Goal: Information Seeking & Learning: Compare options

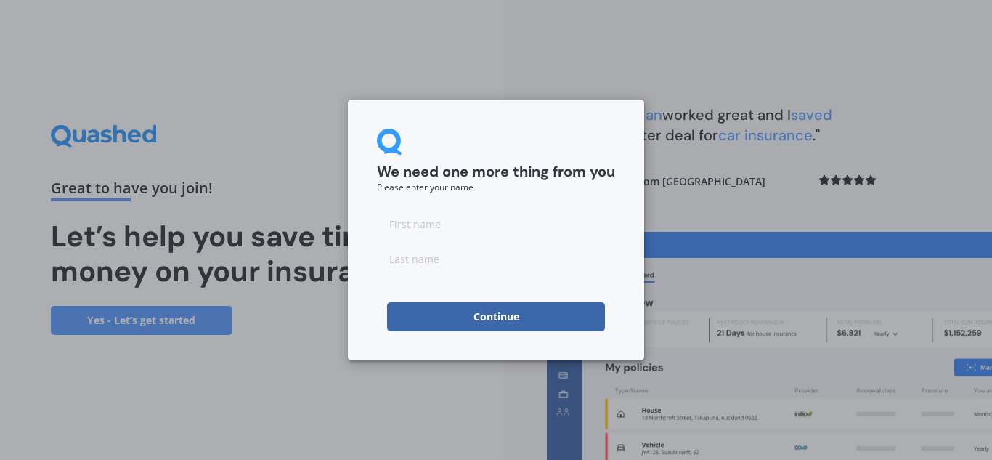
click at [465, 231] on input at bounding box center [496, 223] width 238 height 29
type input "Lachie"
click at [463, 259] on input at bounding box center [496, 258] width 238 height 29
type input "[PERSON_NAME]"
click at [461, 312] on button "Continue" at bounding box center [496, 316] width 218 height 29
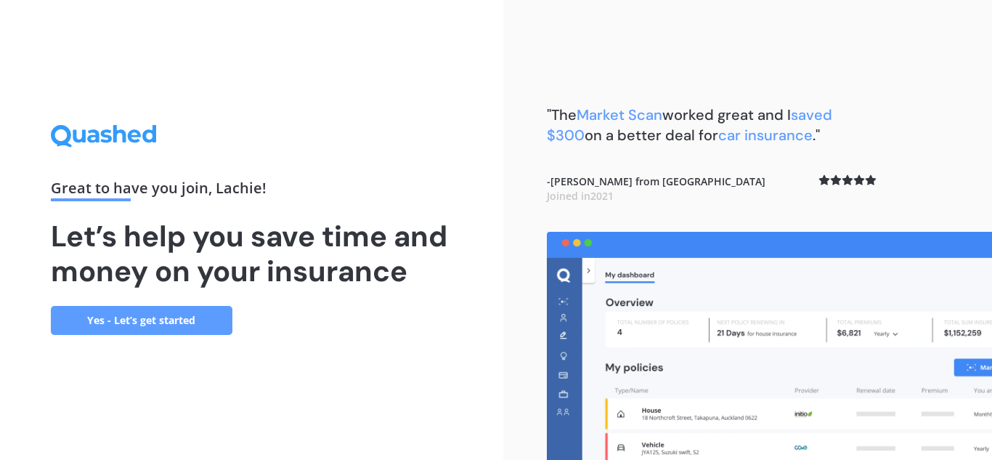
click at [172, 323] on link "Yes - Let’s get started" at bounding box center [142, 320] width 182 height 29
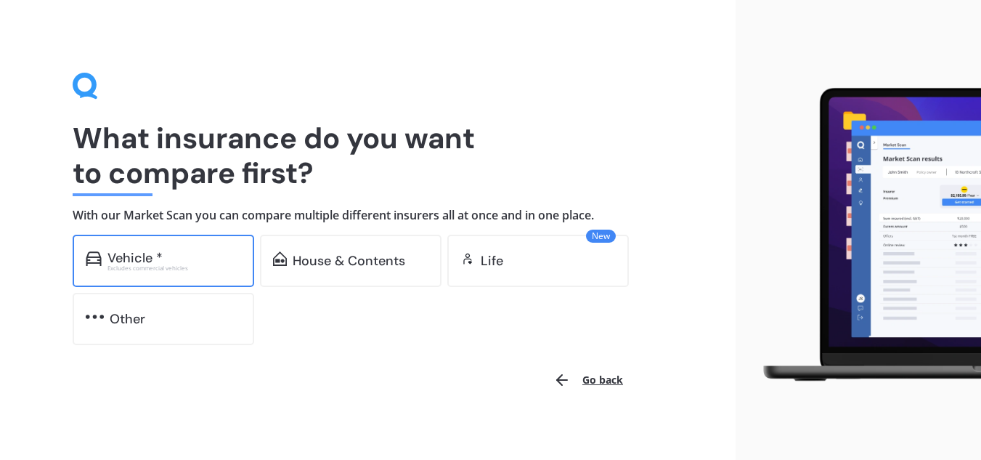
click at [208, 272] on div "Vehicle * Excludes commercial vehicles" at bounding box center [164, 261] width 182 height 52
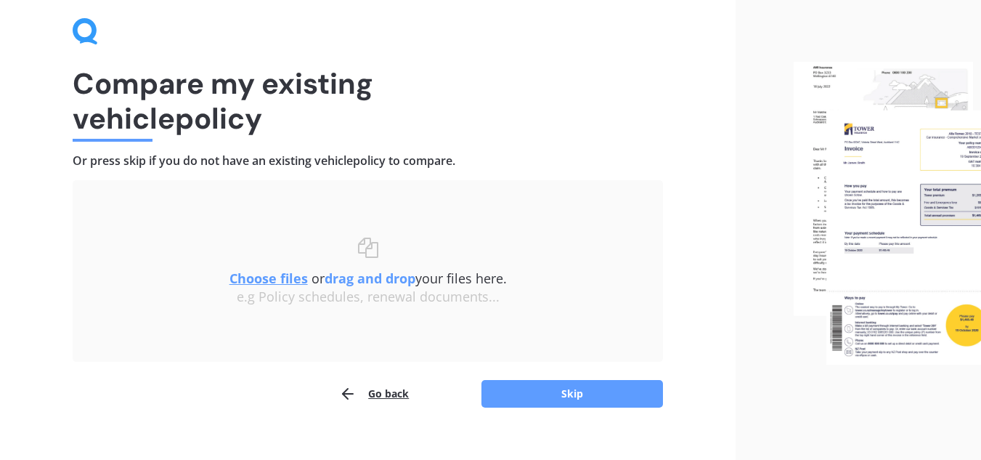
scroll to position [76, 0]
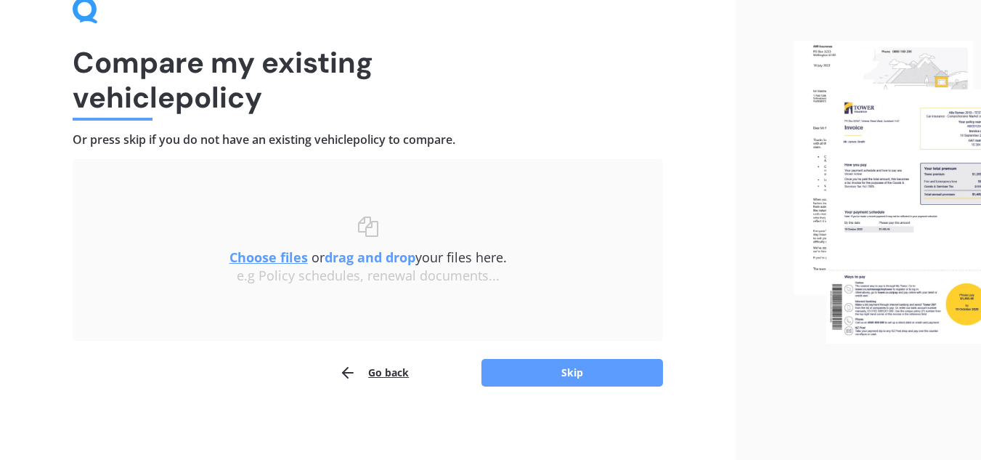
click at [285, 259] on u "Choose files" at bounding box center [268, 256] width 78 height 17
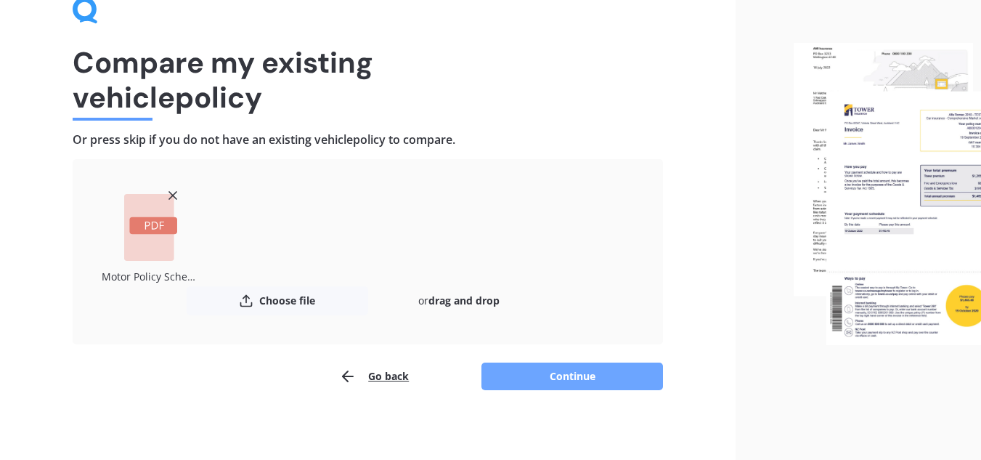
click at [533, 368] on button "Continue" at bounding box center [572, 376] width 182 height 28
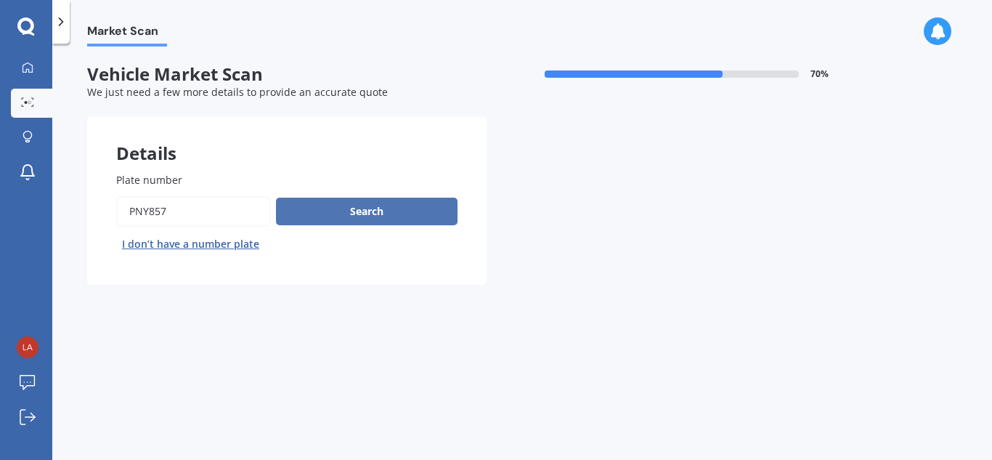
click at [374, 212] on button "Search" at bounding box center [367, 212] width 182 height 28
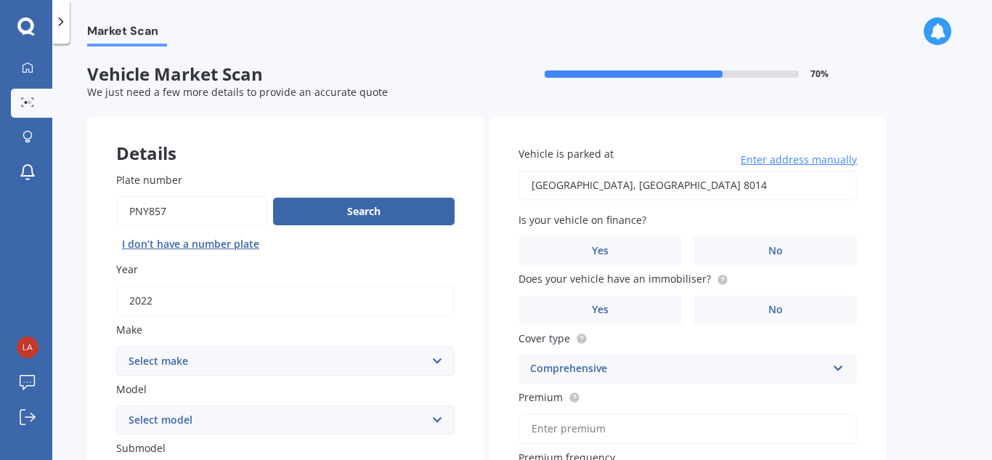
click at [313, 353] on select "Select make AC ALFA ROMEO ASTON MARTIN AUDI AUSTIN BEDFORD Bentley BMW BYD CADI…" at bounding box center [285, 360] width 338 height 29
select select "MITSUBISHI"
click at [116, 346] on select "Select make AC ALFA ROMEO ASTON MARTIN AUDI AUSTIN BEDFORD Bentley BMW BYD CADI…" at bounding box center [285, 360] width 338 height 29
click at [224, 415] on select "Select model" at bounding box center [285, 419] width 338 height 29
select select "ECLIPSE CROSS"
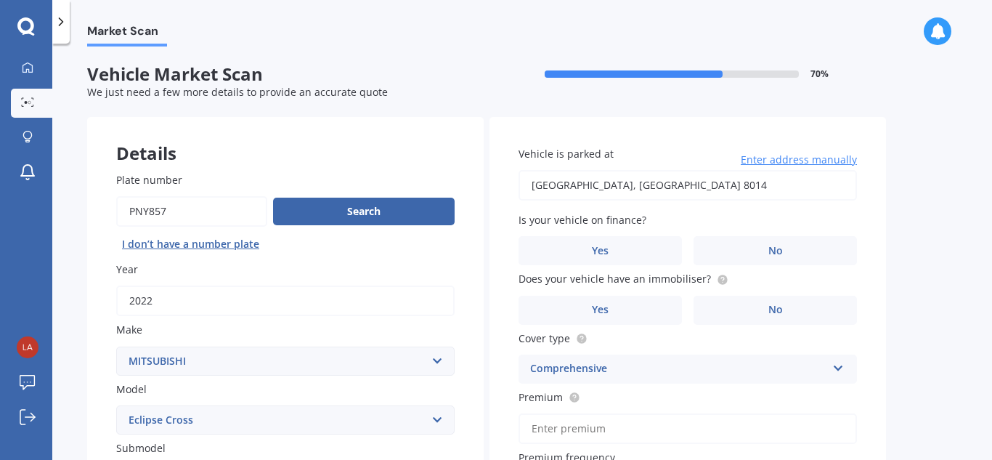
click at [116, 405] on select "Select model 380 Airtrek Aspire ASX [PERSON_NAME] Challenger Challenger Diesel …" at bounding box center [285, 419] width 338 height 29
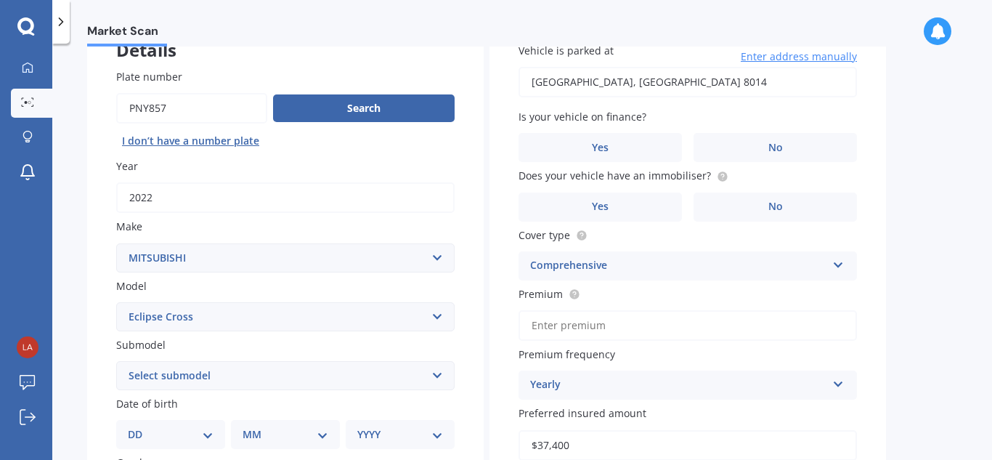
scroll to position [107, 0]
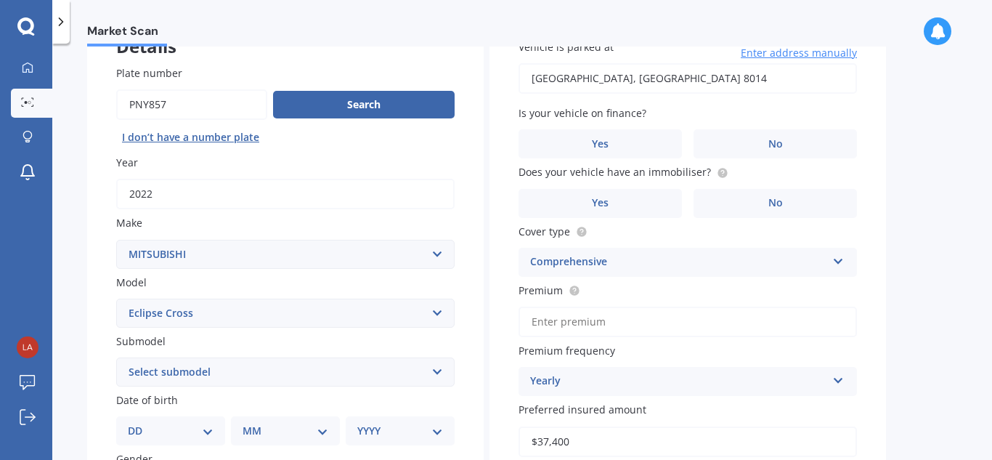
click at [219, 366] on select "Select submodel Black Edition Wagon 5dr CVT 8sp 1.5T PHEV VRX 4WD Hybrid PHEV X…" at bounding box center [285, 371] width 338 height 29
click at [272, 371] on select "Select submodel Black Edition Wagon 5dr CVT 8sp 1.5T PHEV VRX 4WD Hybrid PHEV X…" at bounding box center [285, 371] width 338 height 29
select select "PHEV VRX 4WD HYBRID"
click at [116, 357] on select "Select submodel Black Edition Wagon 5dr CVT 8sp 1.5T PHEV VRX 4WD Hybrid PHEV X…" at bounding box center [285, 371] width 338 height 29
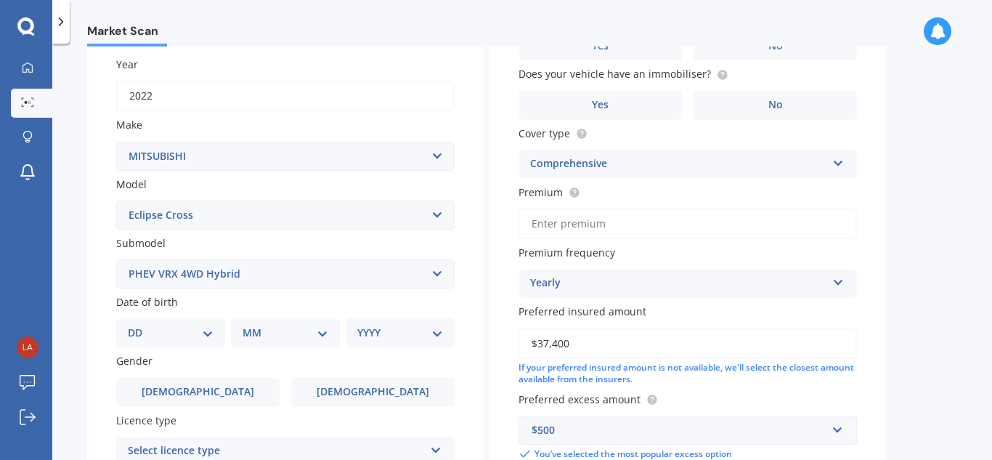
scroll to position [207, 0]
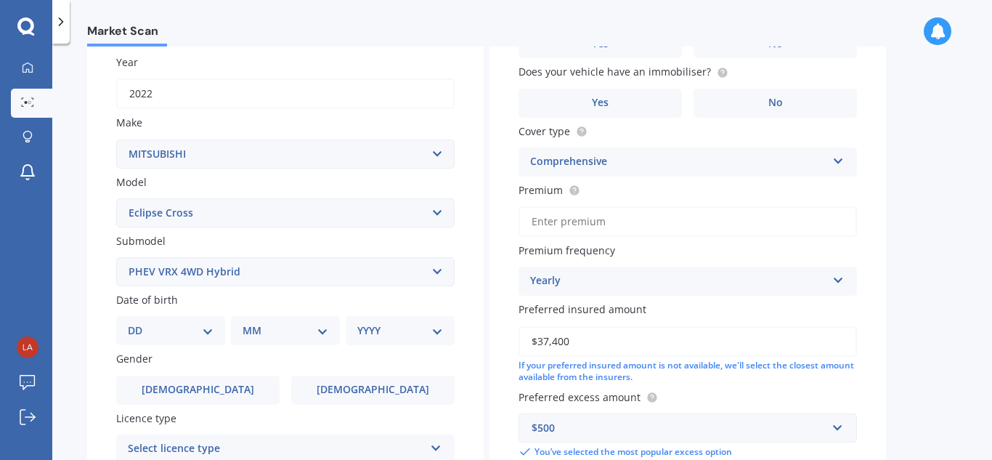
click at [178, 334] on select "DD 01 02 03 04 05 06 07 08 09 10 11 12 13 14 15 16 17 18 19 20 21 22 23 24 25 2…" at bounding box center [171, 330] width 86 height 16
select select "20"
click at [139, 322] on select "DD 01 02 03 04 05 06 07 08 09 10 11 12 13 14 15 16 17 18 19 20 21 22 23 24 25 2…" at bounding box center [171, 330] width 86 height 16
click at [283, 322] on div "MM 01 02 03 04 05 06 07 08 09 10 11 12" at bounding box center [288, 330] width 103 height 29
click at [283, 337] on select "MM 01 02 03 04 05 06 07 08 09 10 11 12" at bounding box center [288, 330] width 80 height 16
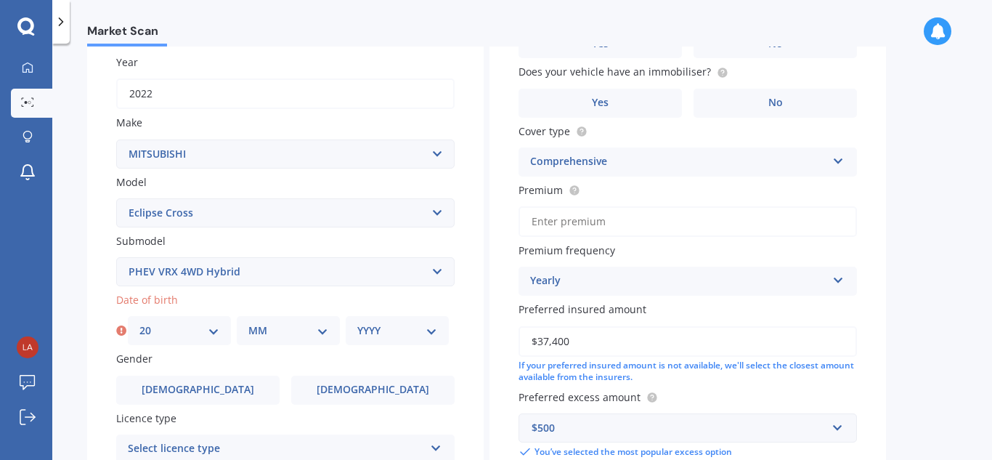
select select "10"
click at [248, 322] on select "MM 01 02 03 04 05 06 07 08 09 10 11 12" at bounding box center [288, 330] width 80 height 16
click at [367, 335] on select "YYYY 2025 2024 2023 2022 2021 2020 2019 2018 2017 2016 2015 2014 2013 2012 2011…" at bounding box center [397, 330] width 80 height 16
select select "1990"
click at [357, 322] on select "YYYY 2025 2024 2023 2022 2021 2020 2019 2018 2017 2016 2015 2014 2013 2012 2011…" at bounding box center [397, 330] width 80 height 16
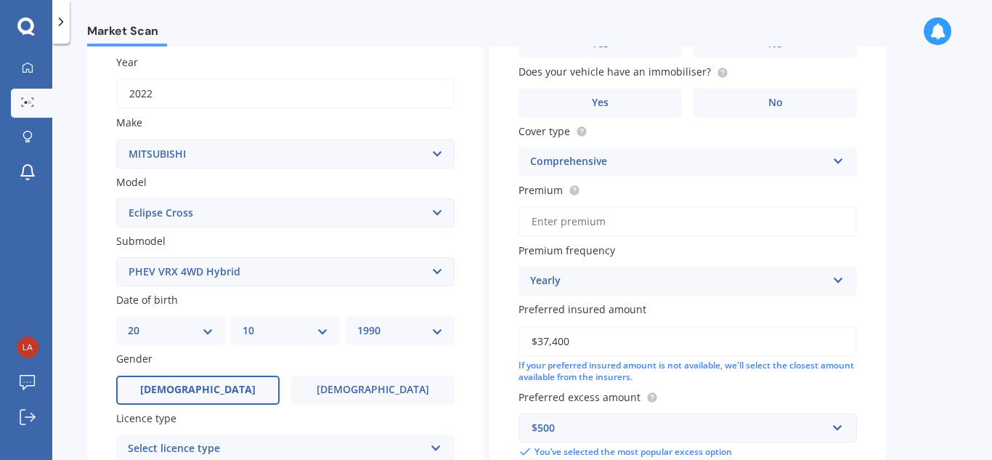
click at [221, 391] on label "[DEMOGRAPHIC_DATA]" at bounding box center [197, 389] width 163 height 29
click at [0, 0] on input "[DEMOGRAPHIC_DATA]" at bounding box center [0, 0] width 0 height 0
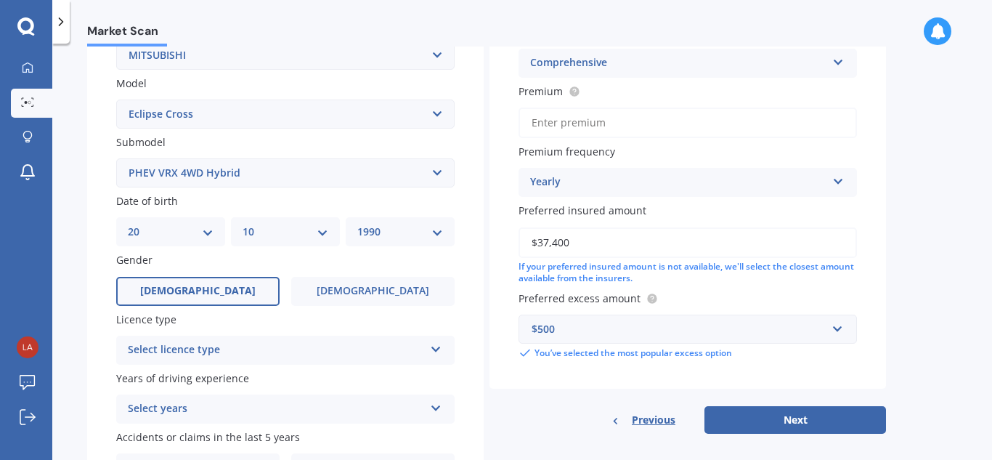
scroll to position [308, 0]
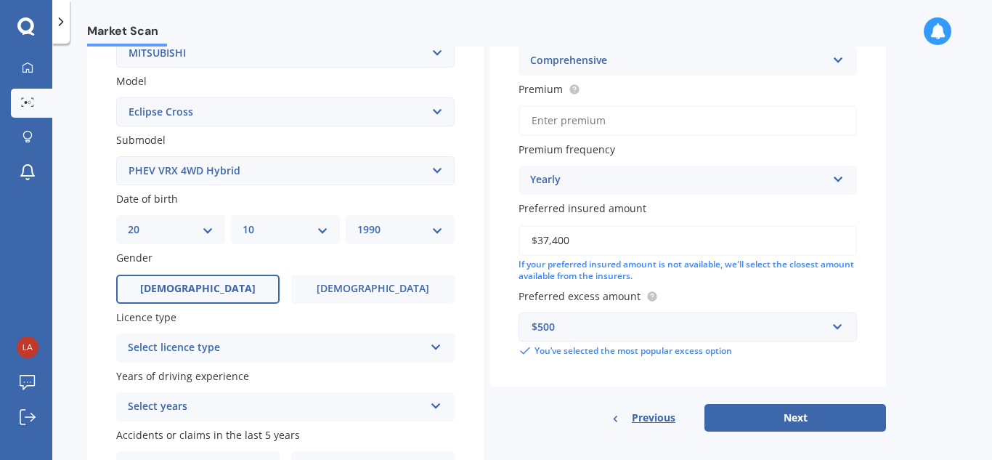
drag, startPoint x: 258, startPoint y: 354, endPoint x: 216, endPoint y: 338, distance: 44.1
click at [216, 339] on div "Select licence type" at bounding box center [276, 347] width 296 height 17
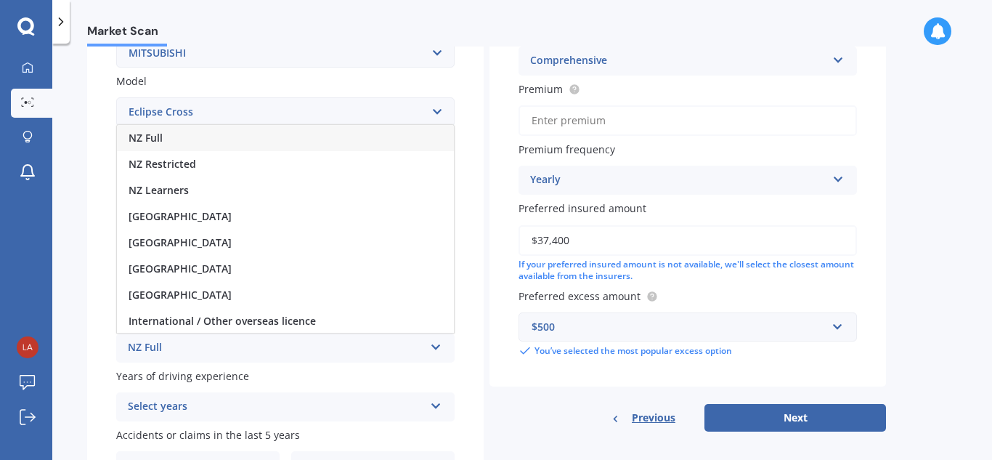
click at [242, 138] on div "NZ Full" at bounding box center [285, 138] width 337 height 26
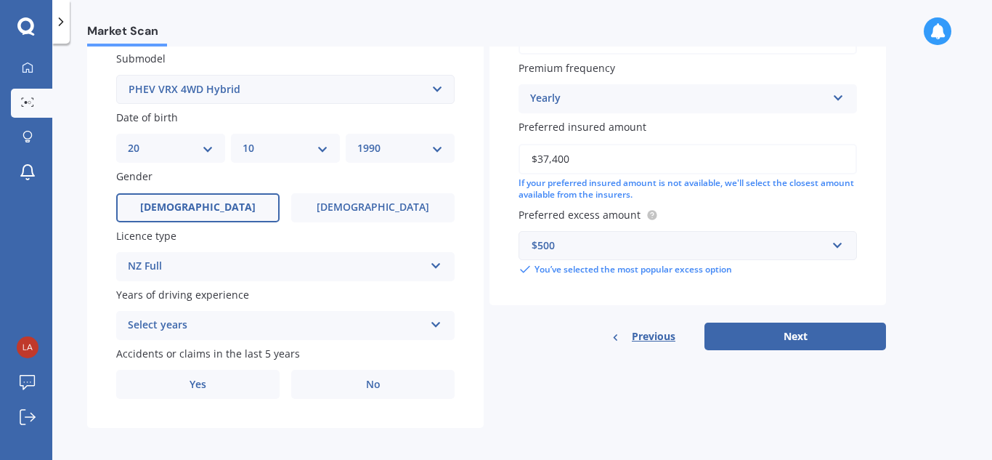
scroll to position [390, 0]
click at [274, 319] on div "Select years" at bounding box center [276, 324] width 296 height 17
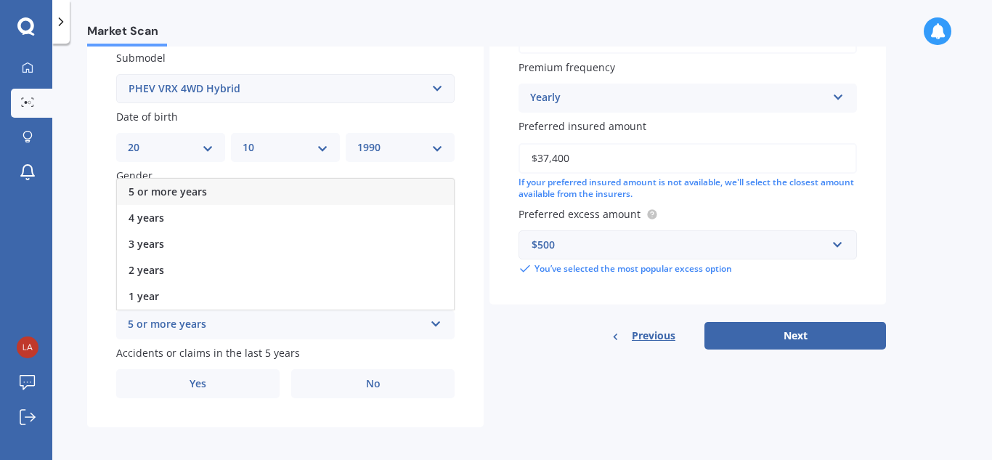
click at [211, 184] on div "5 or more years" at bounding box center [285, 192] width 337 height 26
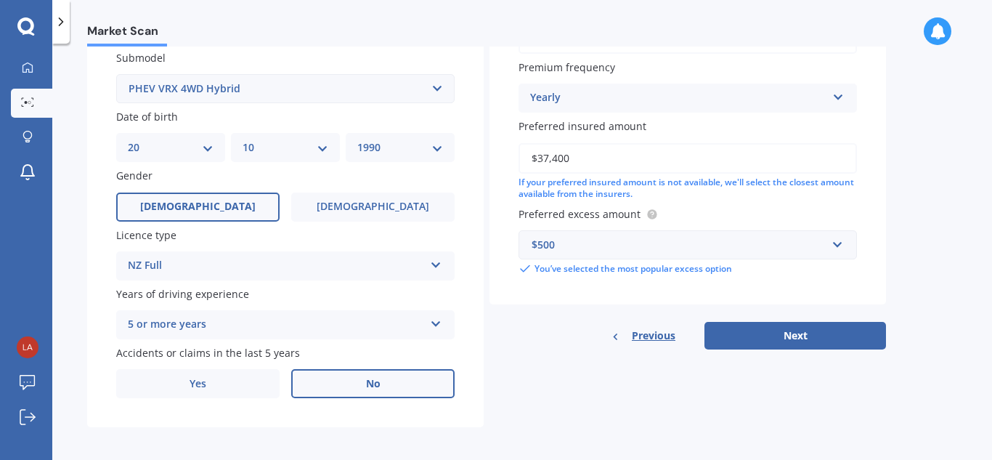
click at [331, 382] on label "No" at bounding box center [372, 383] width 163 height 29
click at [0, 0] on input "No" at bounding box center [0, 0] width 0 height 0
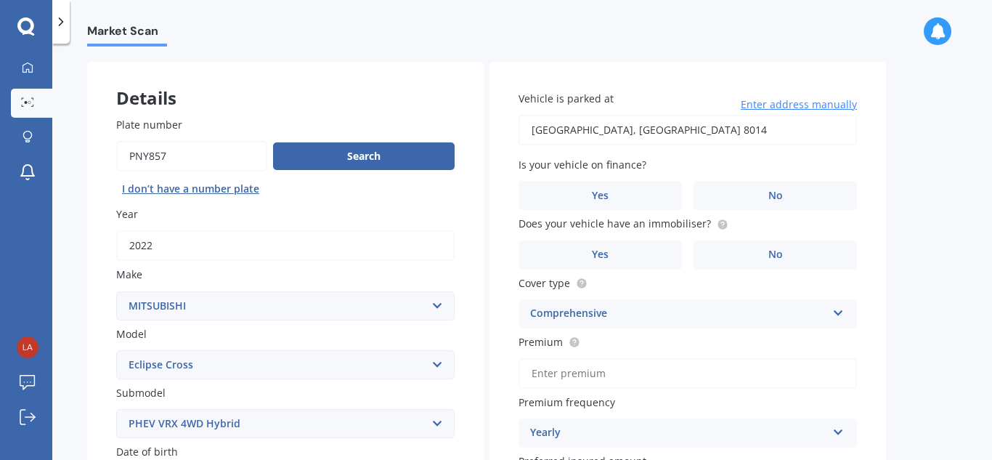
scroll to position [0, 0]
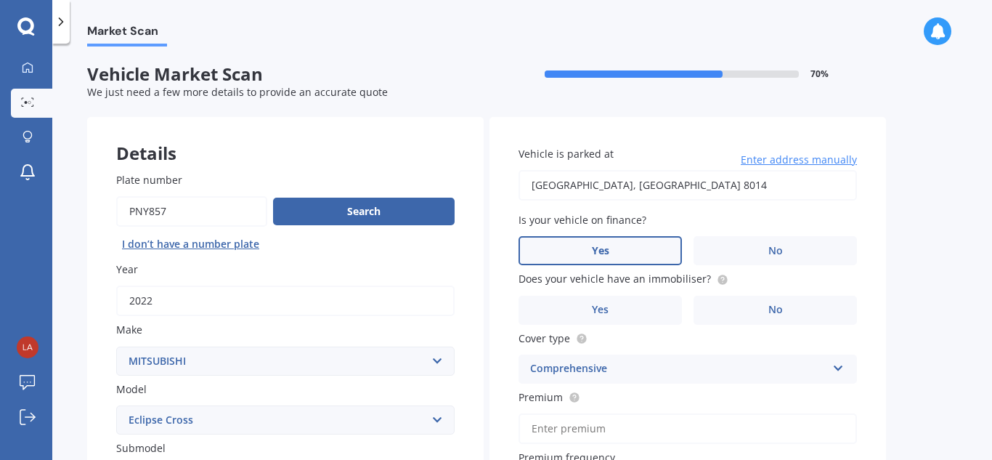
click at [656, 248] on label "Yes" at bounding box center [599, 250] width 163 height 29
click at [0, 0] on input "Yes" at bounding box center [0, 0] width 0 height 0
click at [661, 303] on label "Yes" at bounding box center [599, 310] width 163 height 29
click at [0, 0] on input "Yes" at bounding box center [0, 0] width 0 height 0
click at [648, 359] on div "Comprehensive Comprehensive Third Party, Fire & Theft Third Party" at bounding box center [687, 368] width 338 height 29
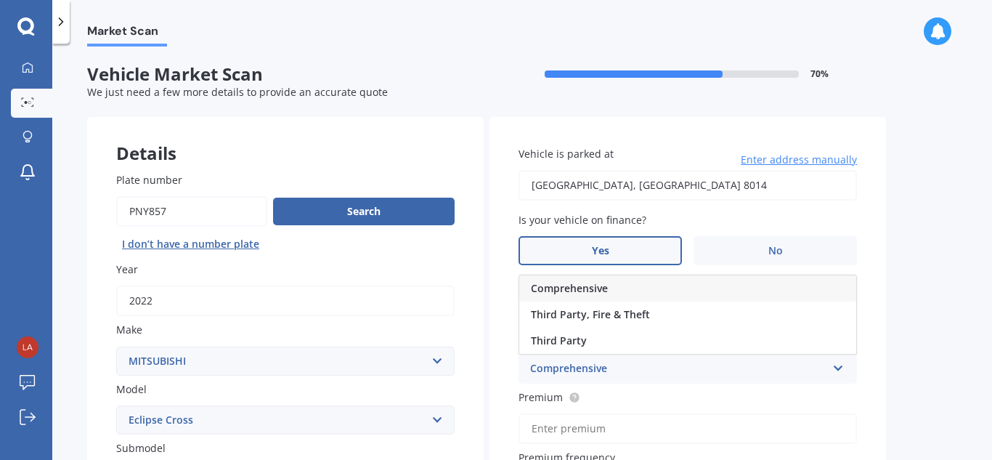
click at [648, 359] on div "Comprehensive Comprehensive Third Party, Fire & Theft Third Party" at bounding box center [687, 368] width 338 height 29
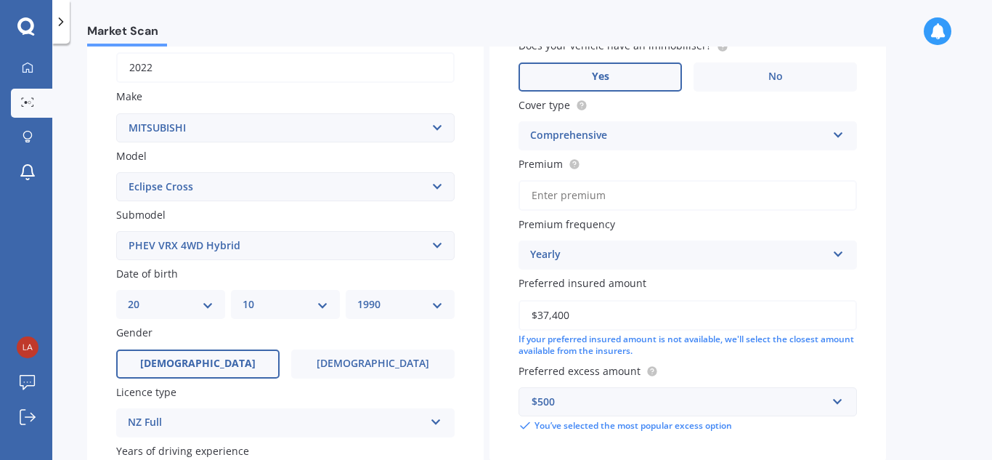
scroll to position [234, 0]
click at [587, 196] on input "Premium" at bounding box center [687, 194] width 338 height 30
click at [670, 184] on input "$1,903.00" at bounding box center [687, 194] width 338 height 30
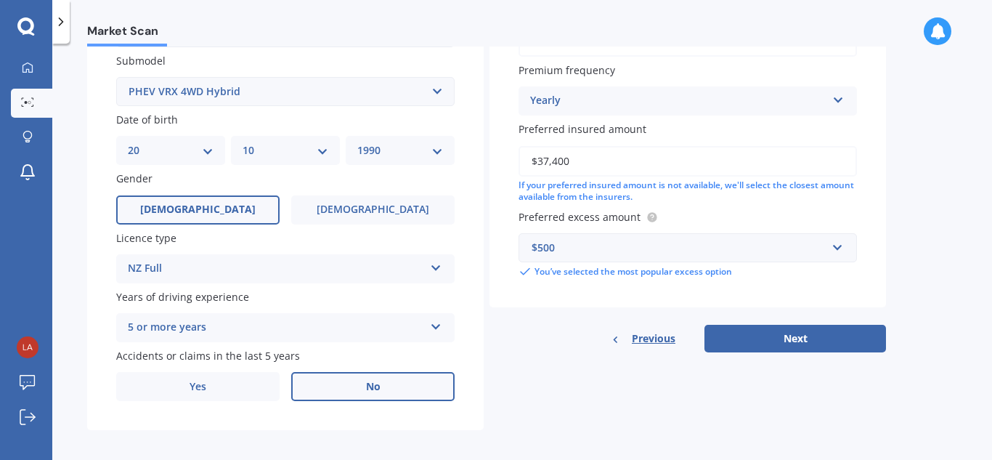
scroll to position [395, 0]
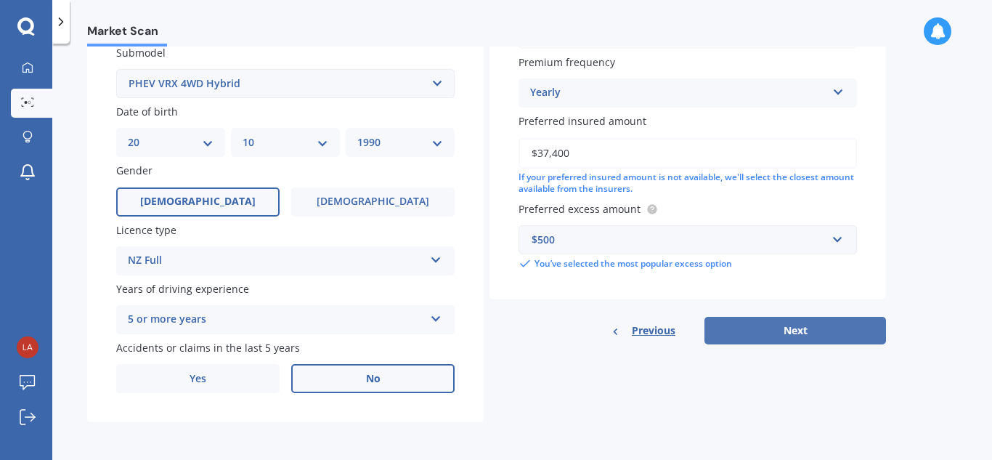
type input "$1,903.93"
click at [728, 318] on button "Next" at bounding box center [795, 331] width 182 height 28
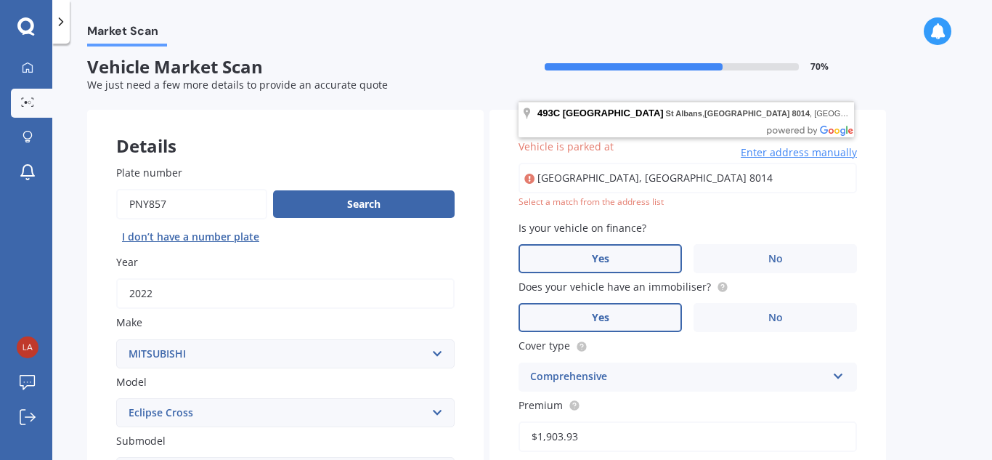
scroll to position [4, 0]
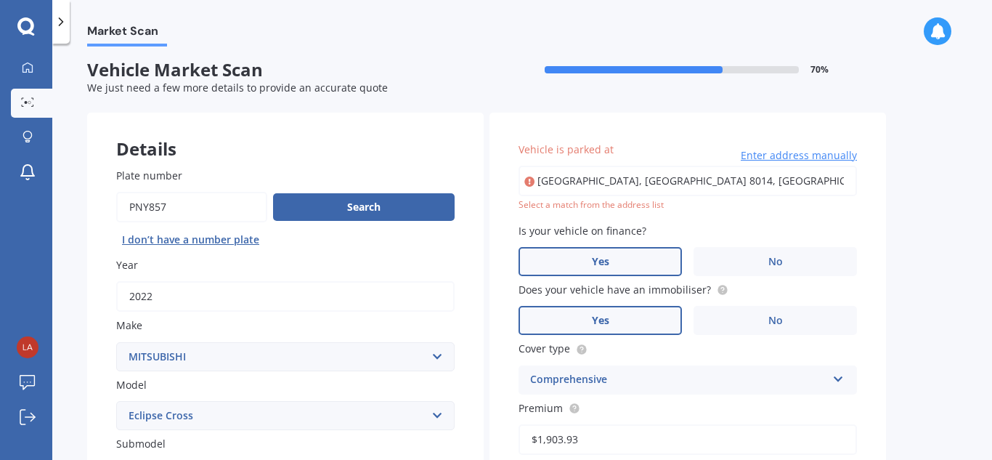
type input "[STREET_ADDRESS]"
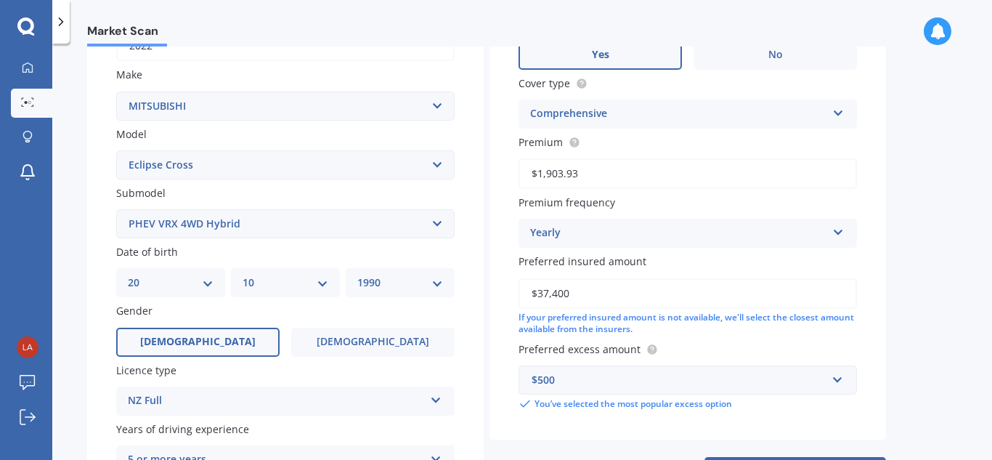
scroll to position [395, 0]
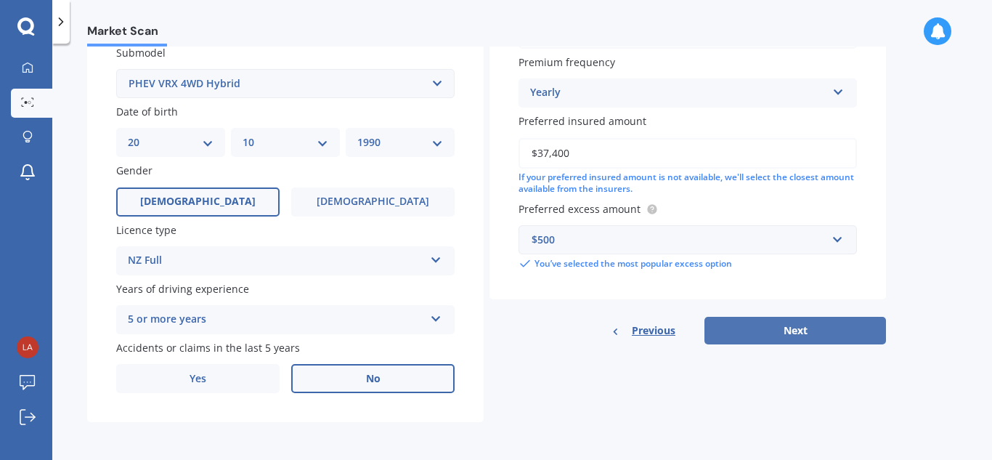
click at [794, 341] on button "Next" at bounding box center [795, 331] width 182 height 28
select select "20"
select select "10"
select select "1990"
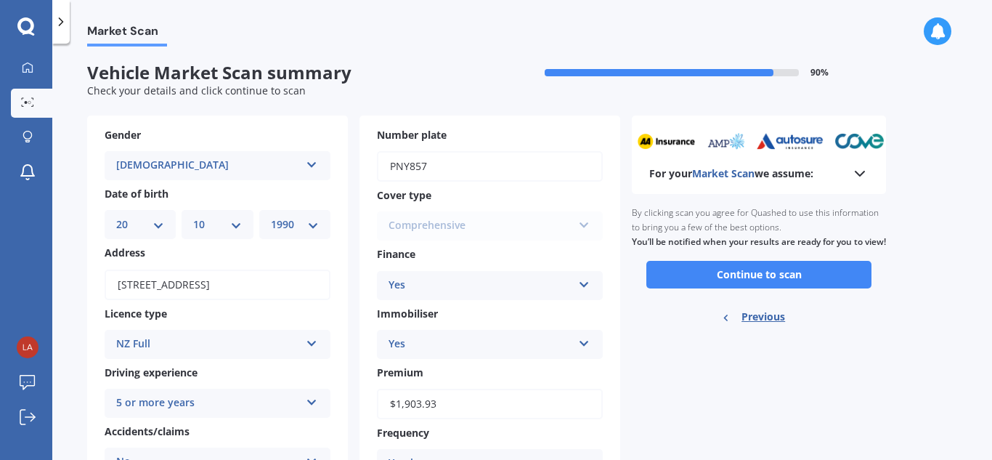
scroll to position [0, 0]
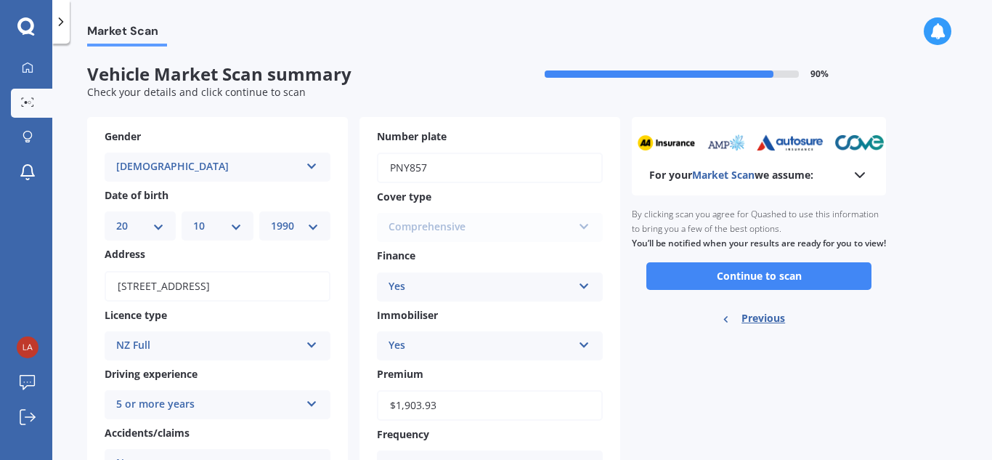
click at [851, 175] on icon at bounding box center [859, 174] width 17 height 17
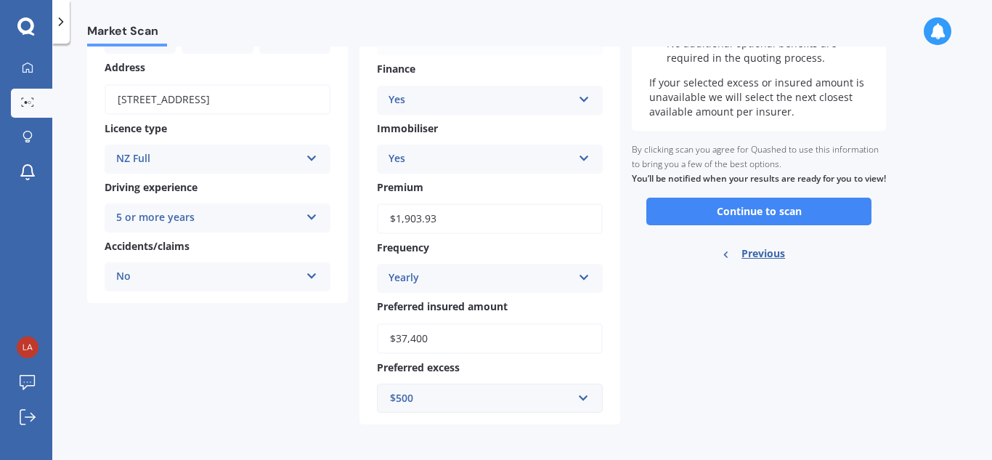
scroll to position [187, 0]
click at [730, 216] on button "Continue to scan" at bounding box center [758, 211] width 225 height 28
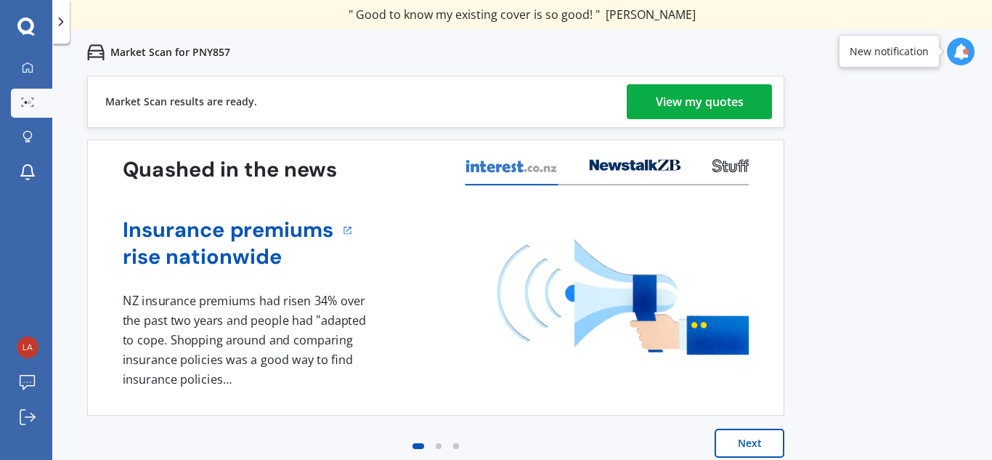
click at [704, 91] on div "View my quotes" at bounding box center [700, 101] width 88 height 35
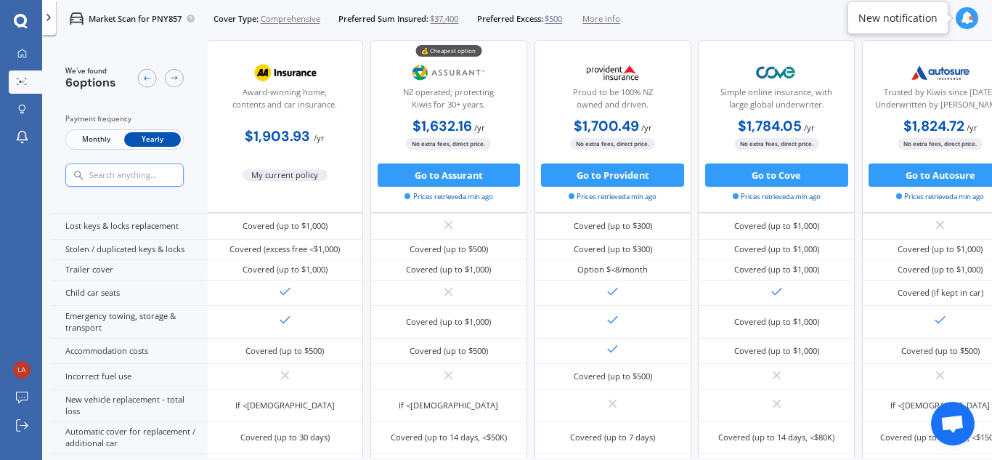
scroll to position [0, 1]
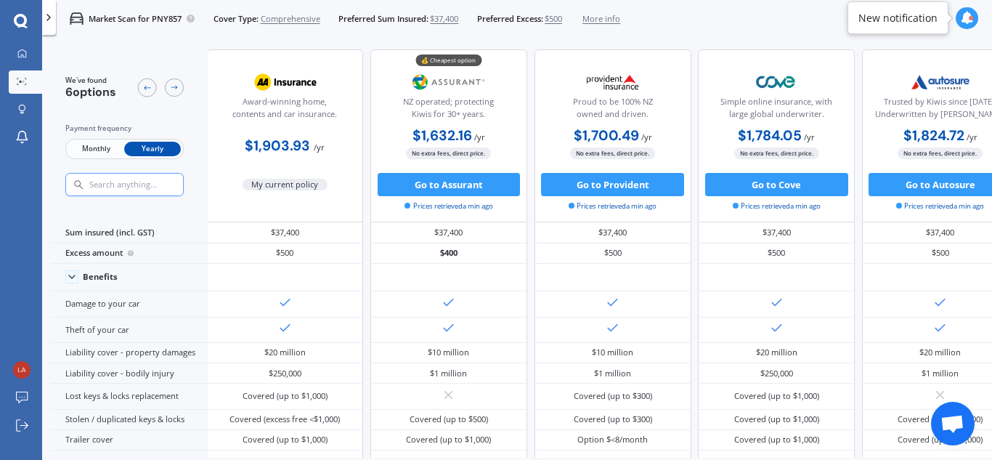
click at [611, 20] on span "More info" at bounding box center [601, 19] width 38 height 12
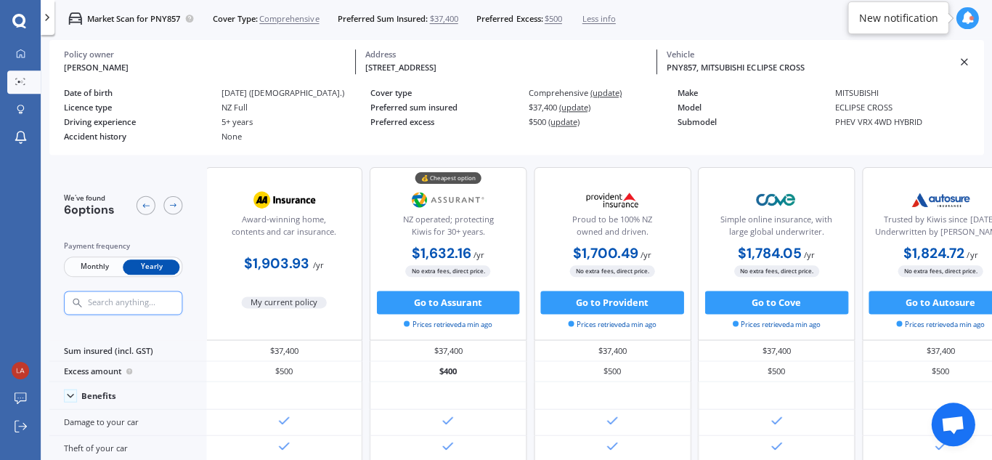
scroll to position [0, 0]
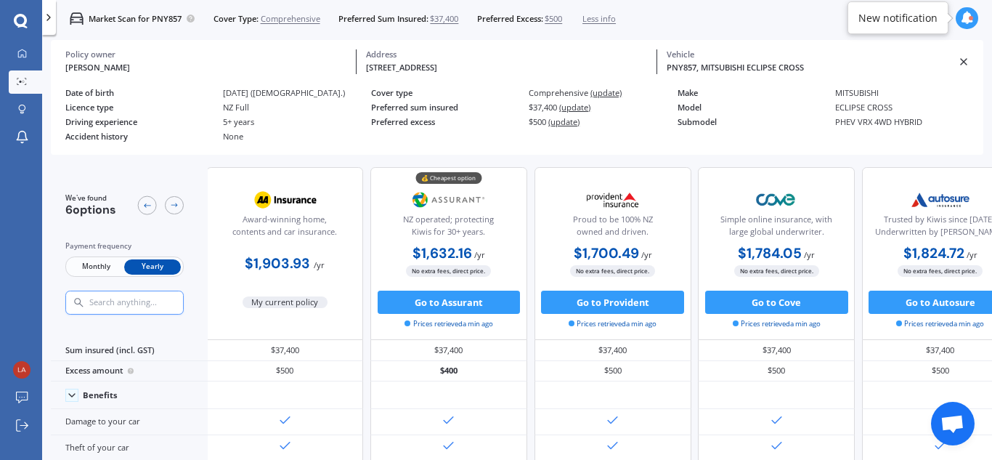
click at [581, 106] on span "(update)" at bounding box center [574, 107] width 31 height 11
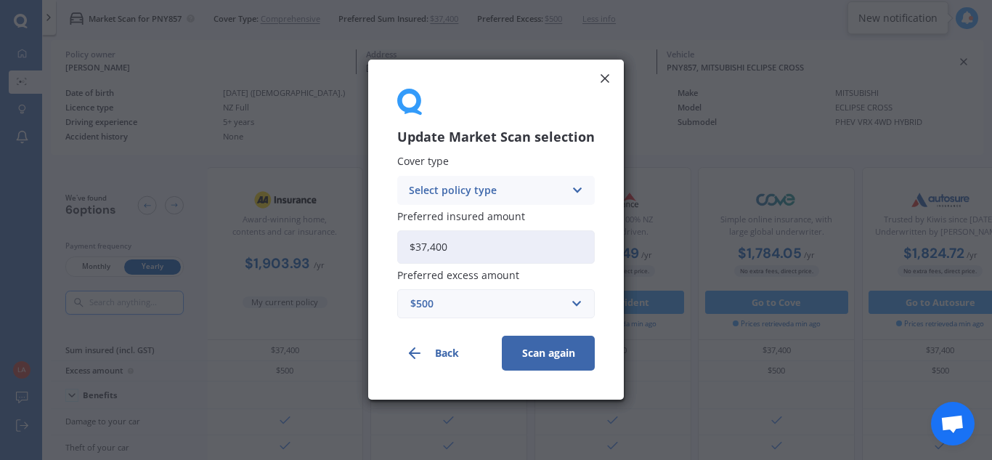
click at [500, 189] on div "Select policy type" at bounding box center [486, 190] width 155 height 16
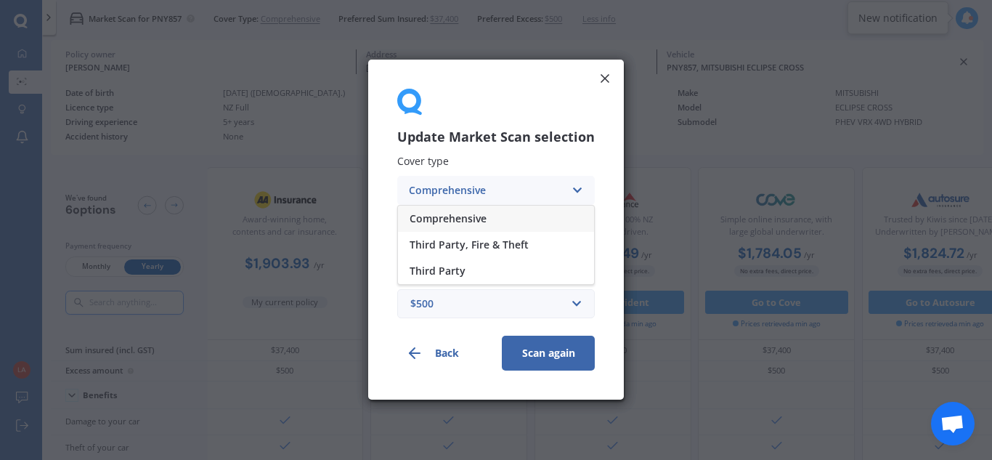
click at [487, 214] on span "Comprehensive" at bounding box center [448, 218] width 77 height 10
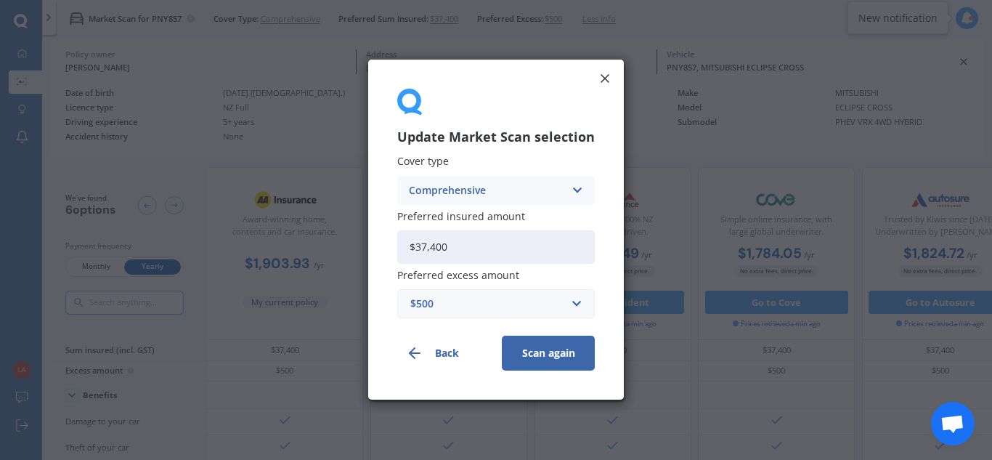
drag, startPoint x: 468, startPoint y: 237, endPoint x: 481, endPoint y: 221, distance: 20.8
click at [481, 221] on div "Preferred insured amount $37,400" at bounding box center [496, 237] width 198 height 53
type input "$3"
click at [553, 337] on button "Scan again" at bounding box center [548, 353] width 93 height 35
click at [603, 76] on icon at bounding box center [605, 78] width 15 height 15
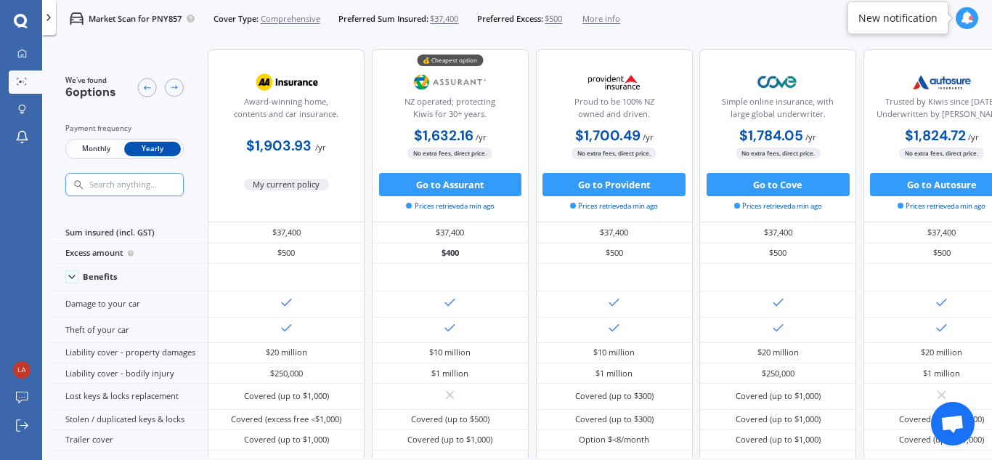
click at [595, 22] on span "More info" at bounding box center [601, 19] width 38 height 12
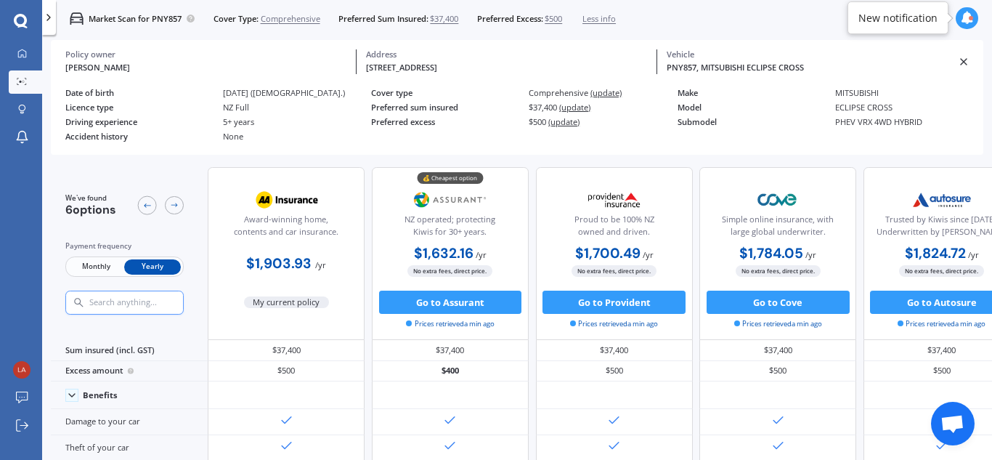
click at [86, 58] on div "Policy owner" at bounding box center [206, 54] width 282 height 10
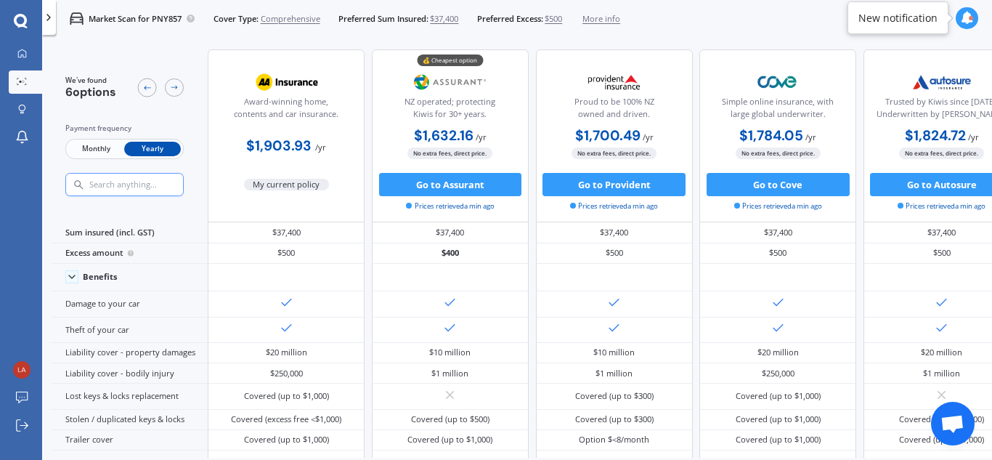
click at [45, 24] on div at bounding box center [49, 17] width 14 height 35
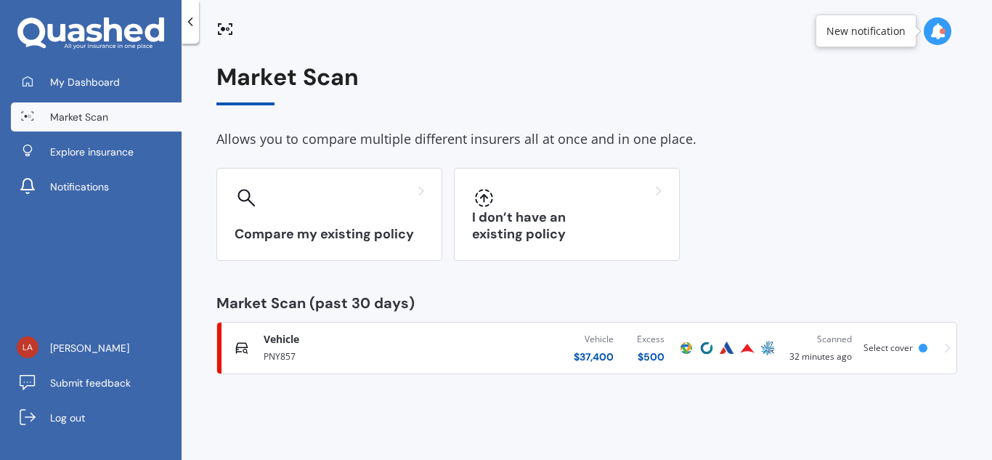
click at [949, 352] on icon at bounding box center [948, 348] width 6 height 10
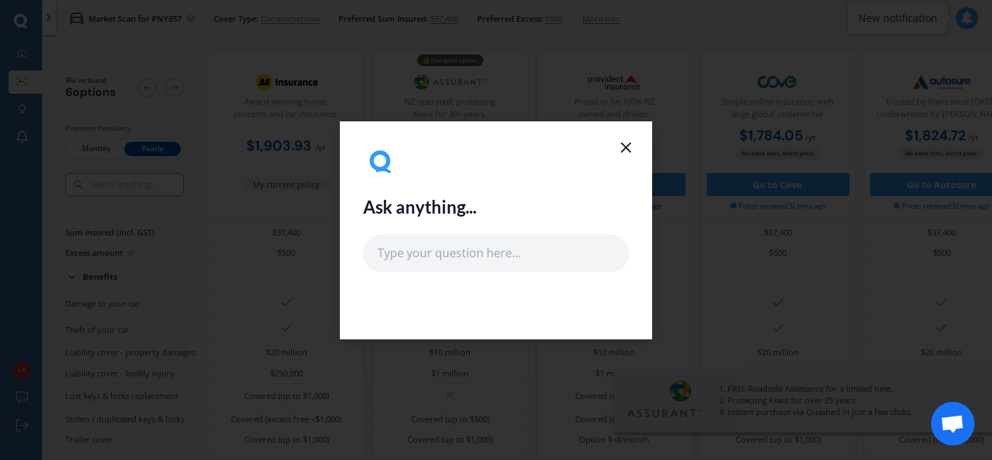
drag, startPoint x: 618, startPoint y: 147, endPoint x: 619, endPoint y: 157, distance: 10.3
click at [619, 157] on div "Ask anything..." at bounding box center [496, 230] width 312 height 218
click at [617, 146] on icon at bounding box center [625, 147] width 17 height 17
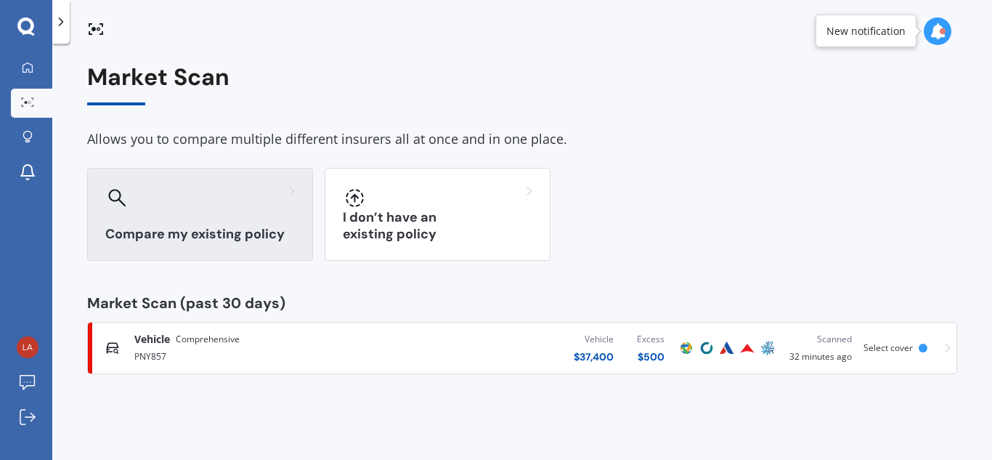
click at [262, 197] on div at bounding box center [200, 197] width 190 height 23
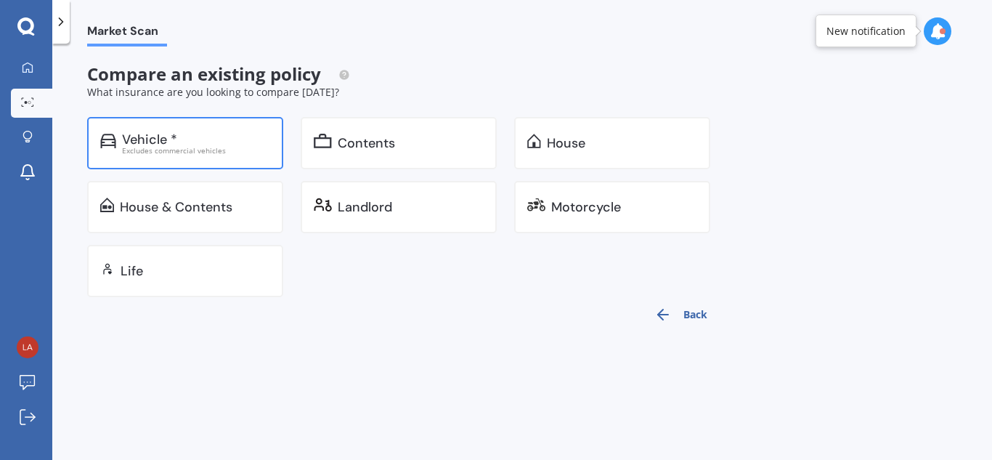
click at [243, 136] on div "Vehicle *" at bounding box center [196, 139] width 148 height 15
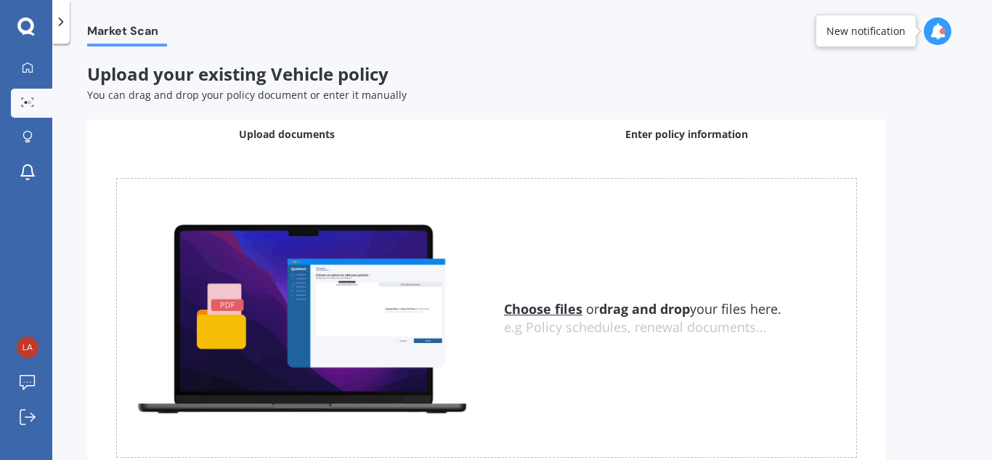
click at [616, 139] on div "Enter policy information" at bounding box center [686, 134] width 399 height 29
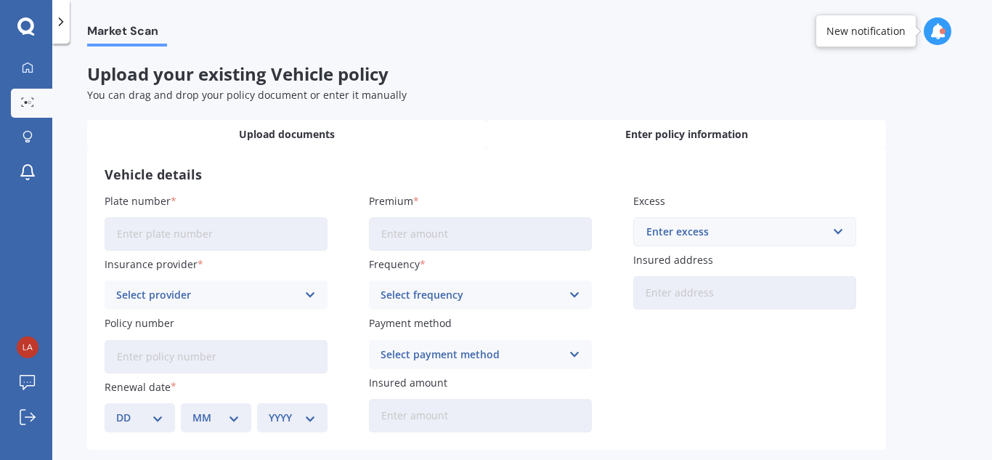
click at [269, 129] on span "Upload documents" at bounding box center [287, 134] width 96 height 15
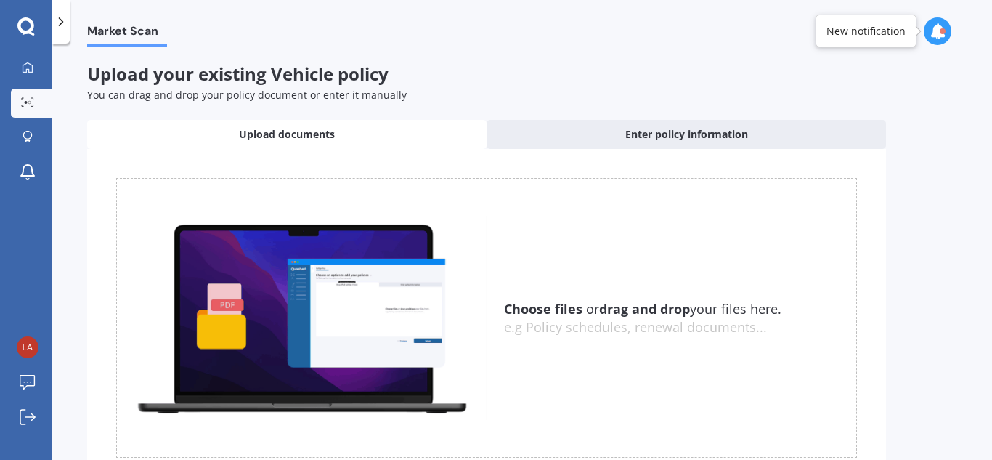
click at [537, 304] on u "Choose files" at bounding box center [543, 308] width 78 height 17
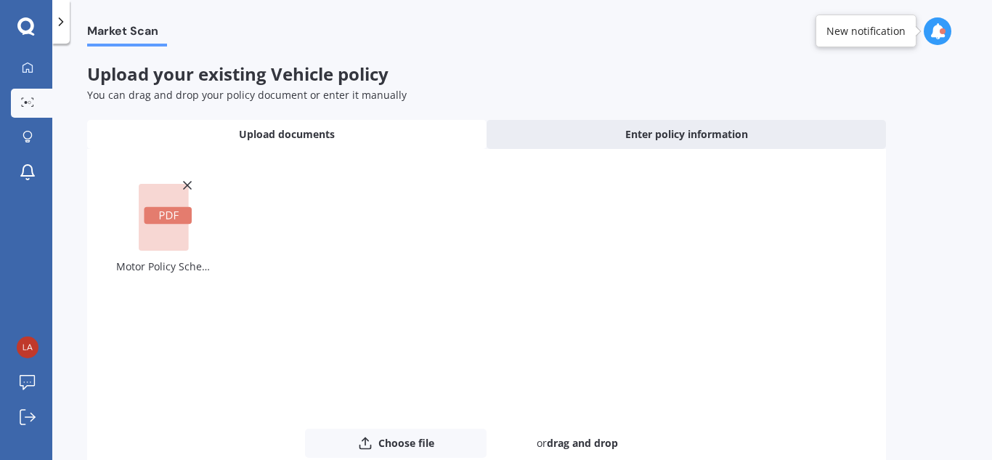
scroll to position [99, 0]
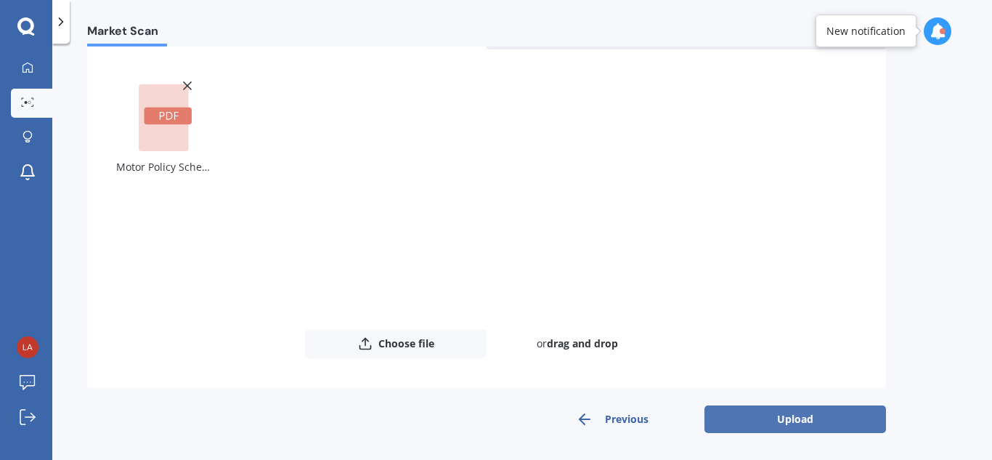
click at [745, 419] on button "Upload" at bounding box center [795, 419] width 182 height 28
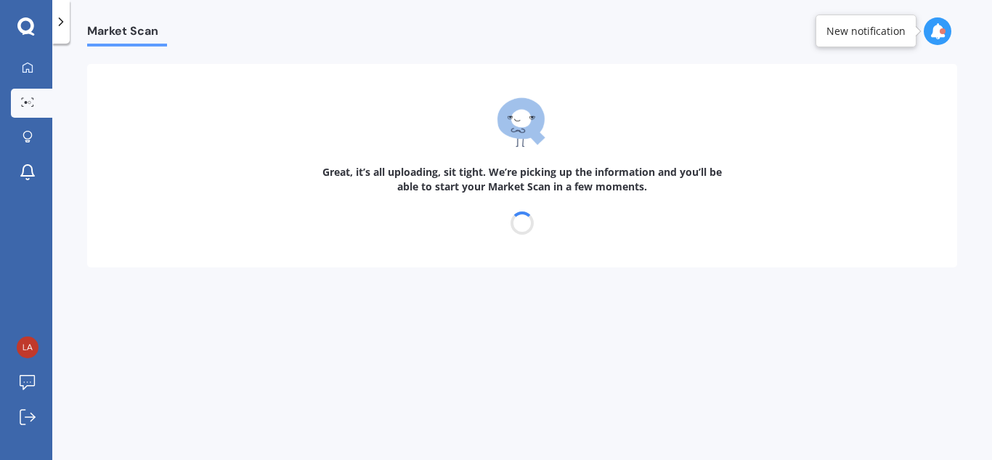
scroll to position [0, 0]
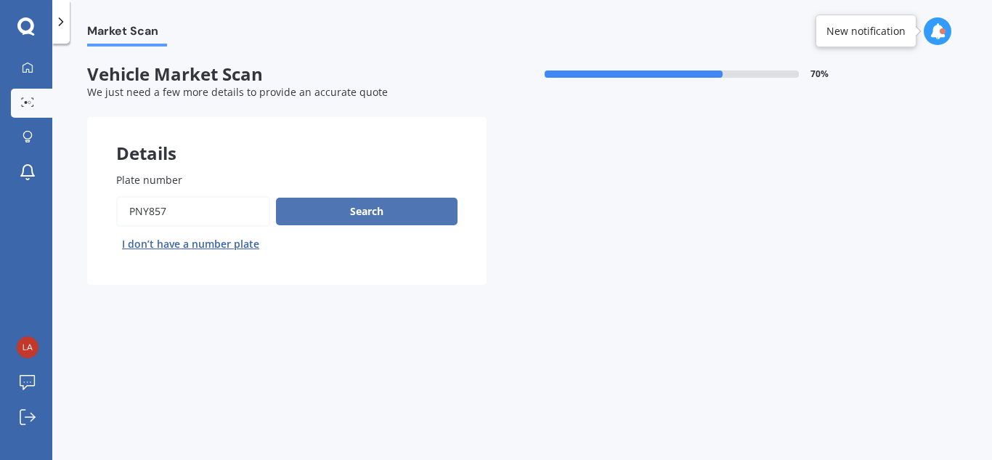
click at [367, 216] on button "Search" at bounding box center [367, 212] width 182 height 28
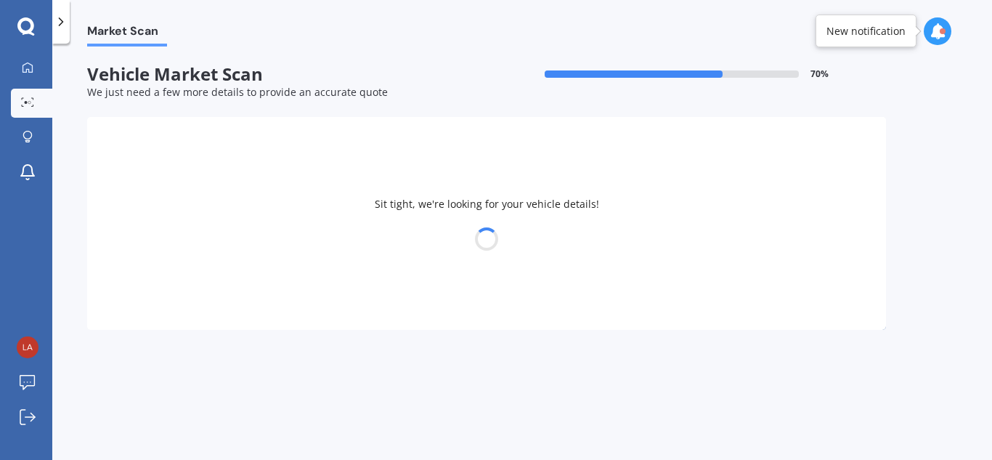
select select "20"
select select "10"
select select "1990"
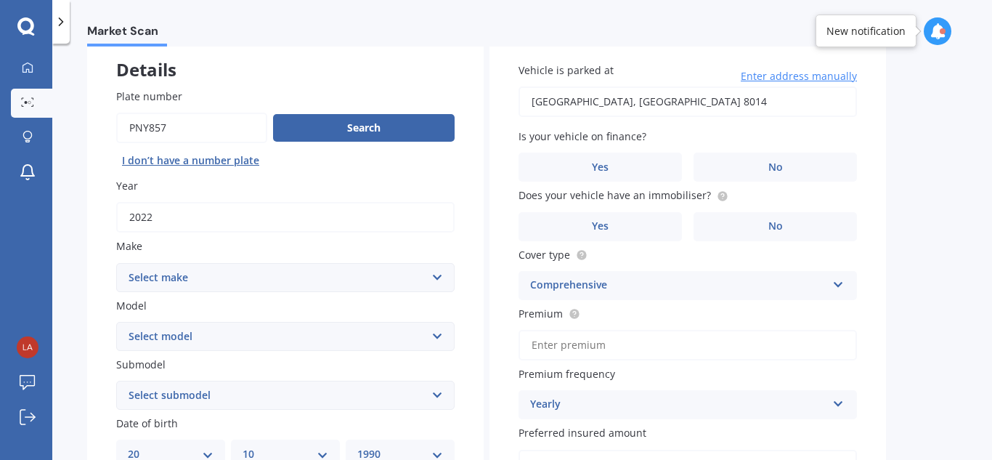
scroll to position [85, 0]
click at [330, 265] on select "Select make AC ALFA ROMEO ASTON MARTIN AUDI AUSTIN BEDFORD Bentley BMW BYD CADI…" at bounding box center [285, 275] width 338 height 29
select select "MITSUBISHI"
click at [116, 261] on select "Select make AC ALFA ROMEO ASTON MARTIN AUDI AUSTIN BEDFORD Bentley BMW BYD CADI…" at bounding box center [285, 275] width 338 height 29
click at [208, 315] on div "Model Select model 380 Airtrek Aspire ASX [PERSON_NAME] Challenger Challenger D…" at bounding box center [285, 322] width 338 height 53
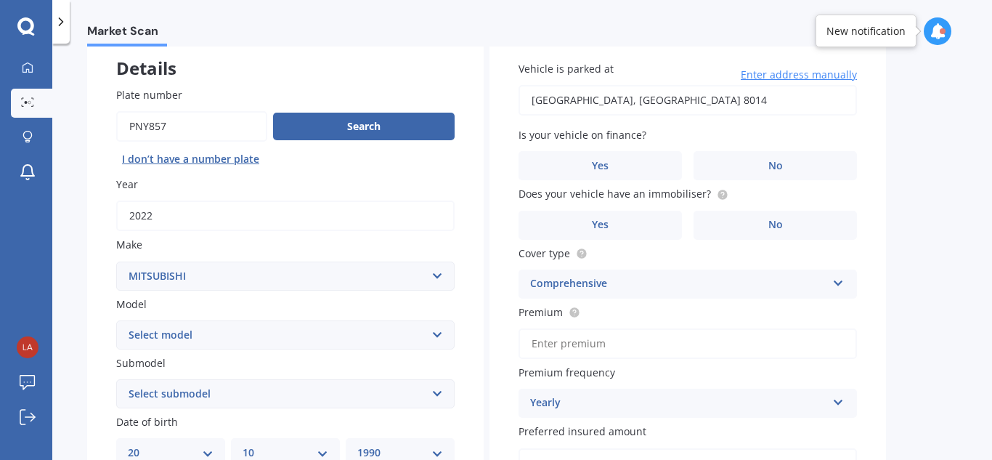
click at [205, 331] on select "Select model 380 Airtrek Aspire ASX [PERSON_NAME] Challenger Challenger Diesel …" at bounding box center [285, 334] width 338 height 29
select select "ECLIPSE CROSS"
click at [116, 320] on select "Select model 380 Airtrek Aspire ASX [PERSON_NAME] Challenger Challenger Diesel …" at bounding box center [285, 334] width 338 height 29
click at [238, 389] on select "Select submodel Black Edition Wagon 5dr CVT 8sp 1.5T PHEV VRX 4WD Hybrid PHEV X…" at bounding box center [285, 393] width 338 height 29
select select "PHEV VRX 4WD HYBRID"
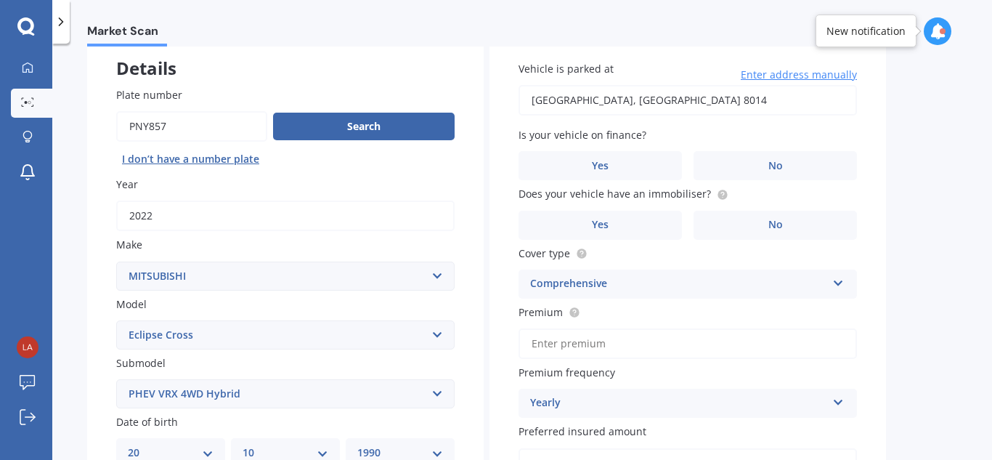
click at [116, 379] on select "Select submodel Black Edition Wagon 5dr CVT 8sp 1.5T PHEV VRX 4WD Hybrid PHEV X…" at bounding box center [285, 393] width 338 height 29
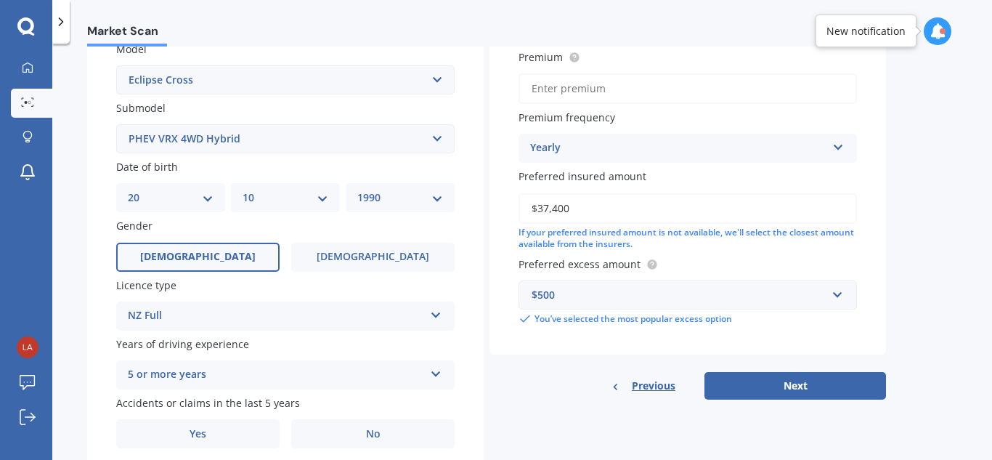
scroll to position [395, 0]
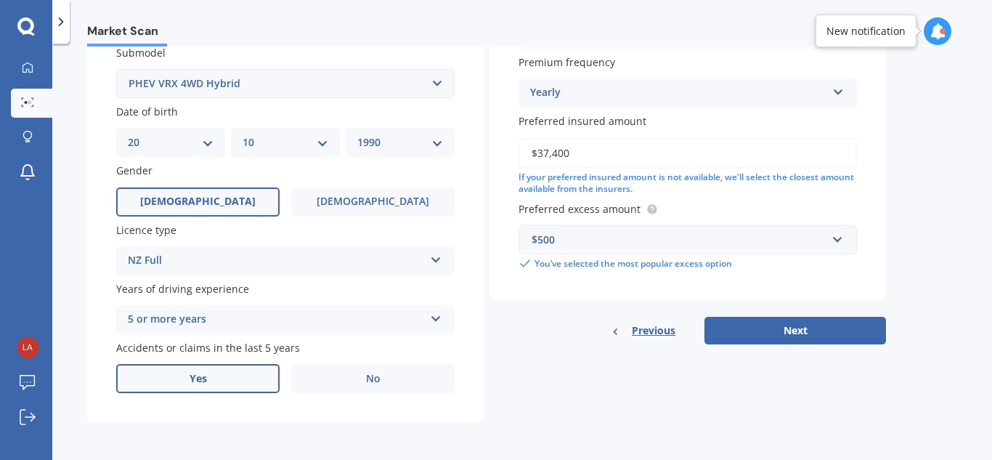
click at [232, 370] on label "Yes" at bounding box center [197, 378] width 163 height 29
click at [0, 0] on input "Yes" at bounding box center [0, 0] width 0 height 0
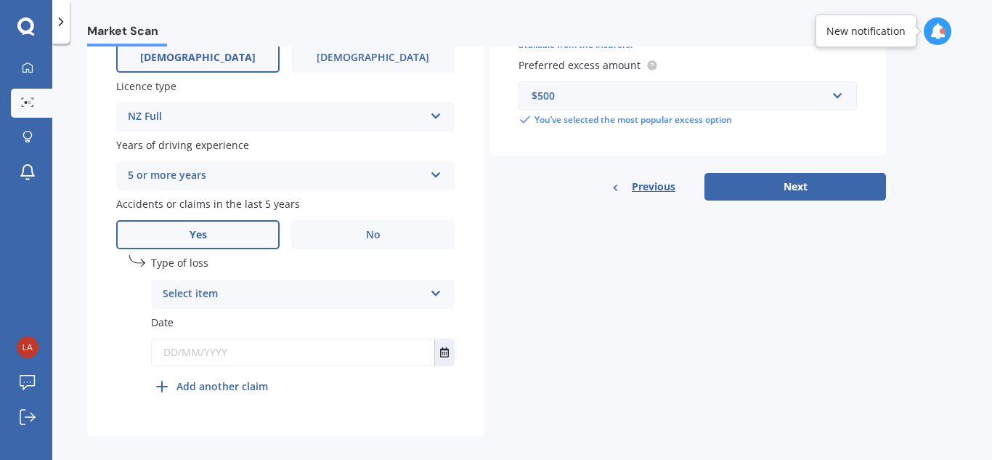
scroll to position [540, 0]
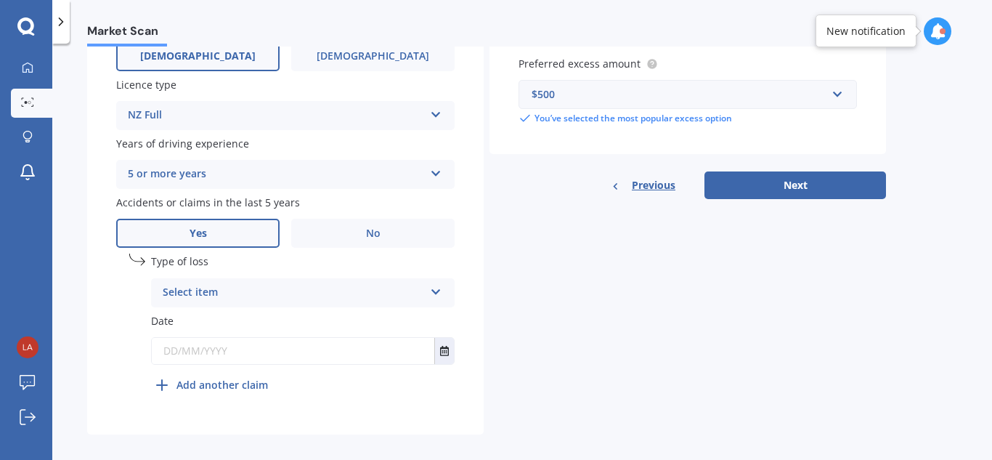
click at [255, 285] on div "Select item" at bounding box center [293, 292] width 261 height 17
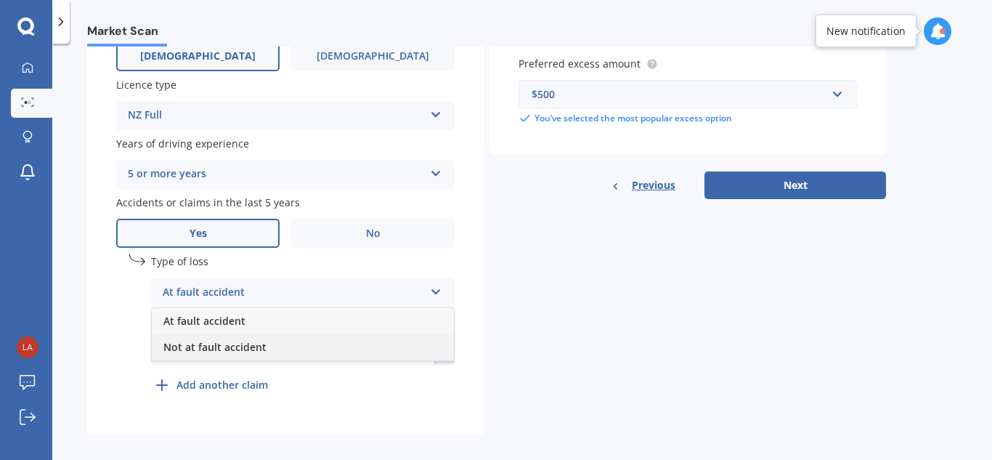
click at [249, 342] on span "Not at fault accident" at bounding box center [214, 347] width 103 height 14
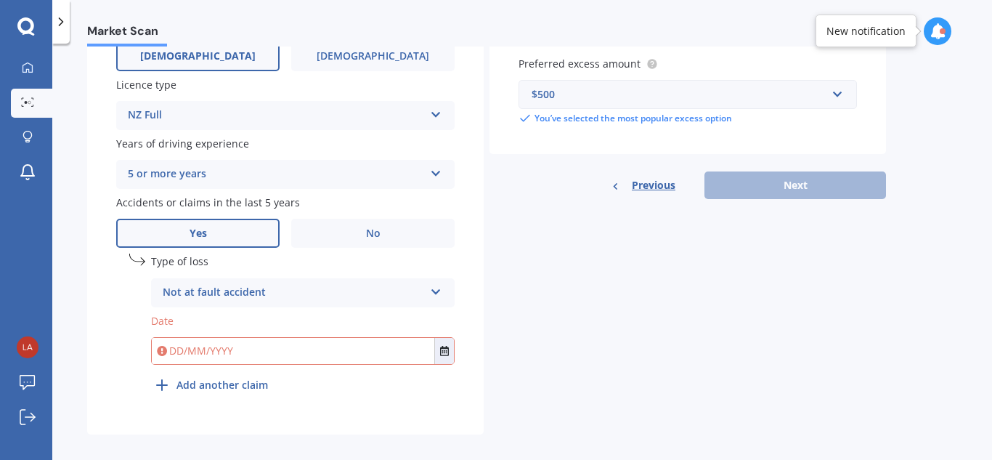
click at [237, 361] on input "text" at bounding box center [293, 351] width 282 height 26
click at [447, 346] on icon "Select date" at bounding box center [444, 351] width 9 height 10
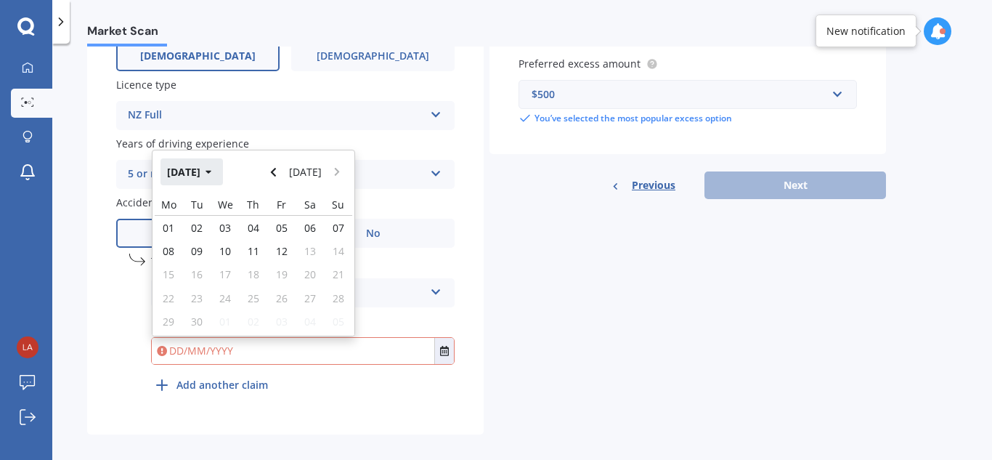
click at [213, 171] on button "[DATE]" at bounding box center [191, 171] width 62 height 26
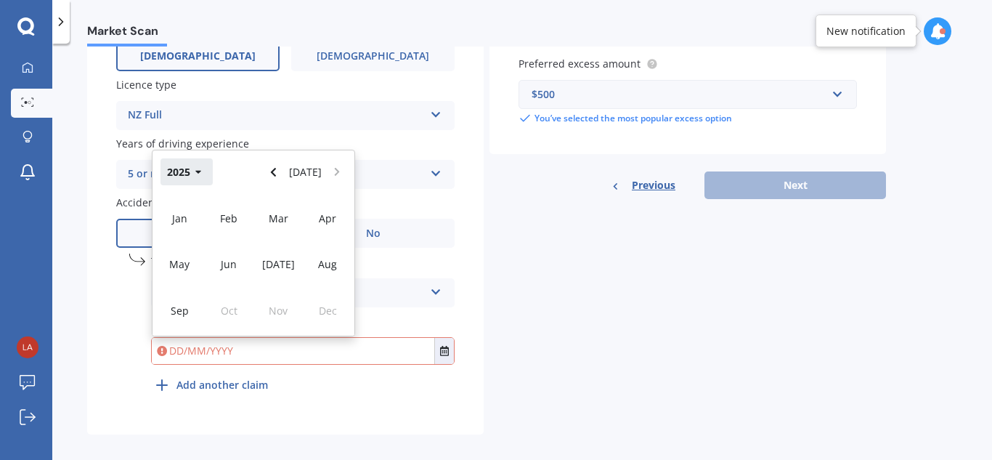
click at [187, 168] on button "2025" at bounding box center [186, 171] width 52 height 26
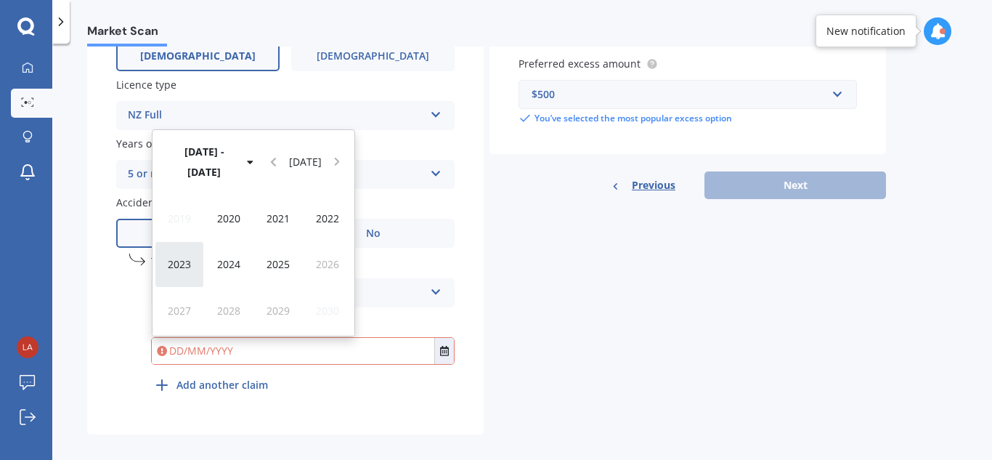
click at [178, 261] on span "2023" at bounding box center [179, 264] width 23 height 14
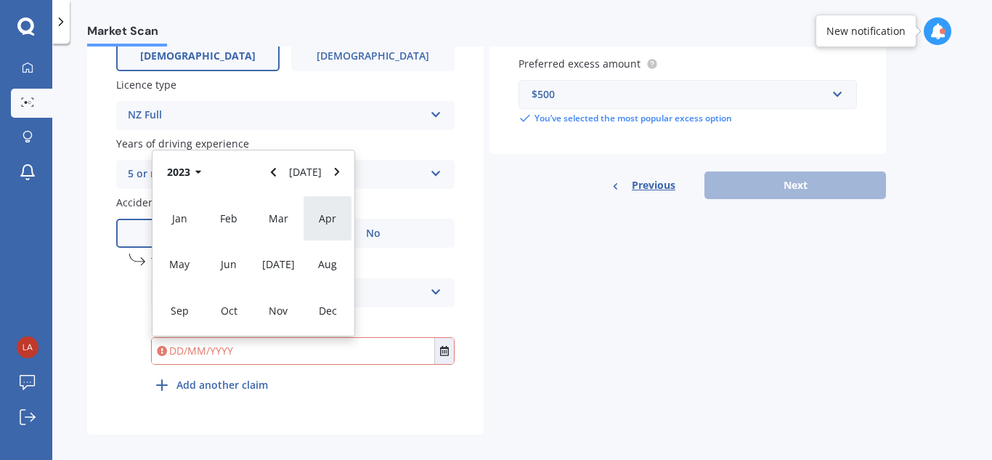
click at [326, 228] on div "Apr" at bounding box center [327, 218] width 49 height 46
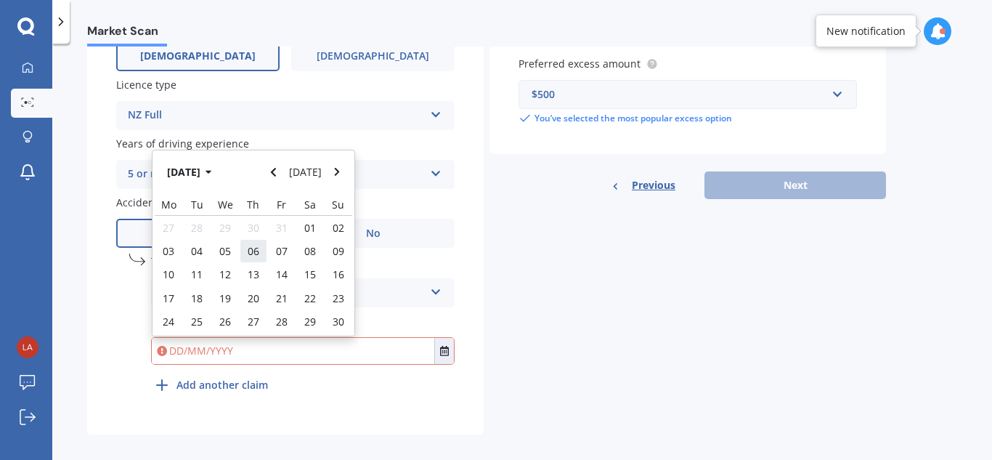
click at [244, 253] on div "06" at bounding box center [254, 250] width 28 height 23
type input "[DATE]"
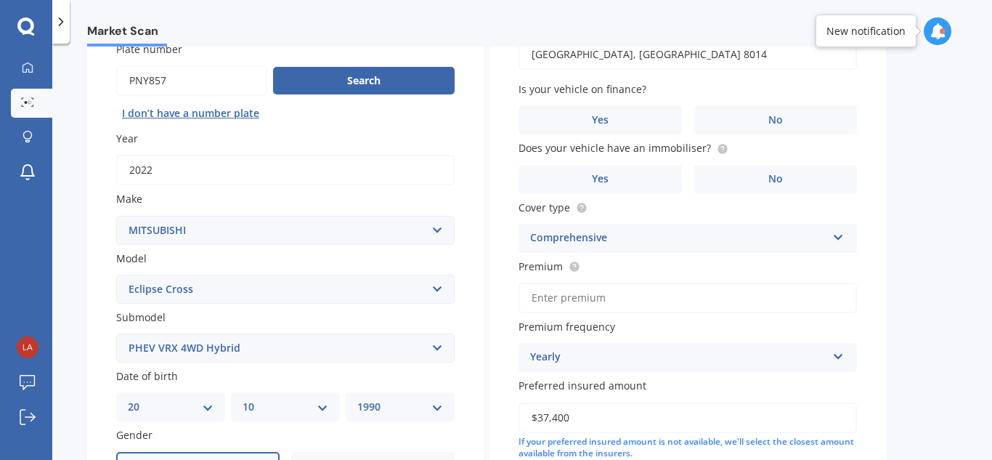
scroll to position [0, 0]
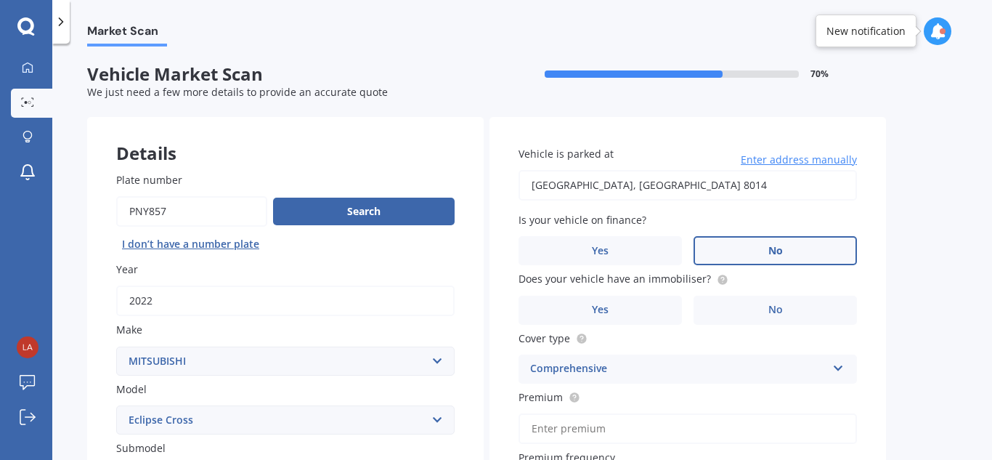
click at [717, 250] on label "No" at bounding box center [774, 250] width 163 height 29
click at [0, 0] on input "No" at bounding box center [0, 0] width 0 height 0
click at [657, 308] on label "Yes" at bounding box center [599, 310] width 163 height 29
click at [0, 0] on input "Yes" at bounding box center [0, 0] width 0 height 0
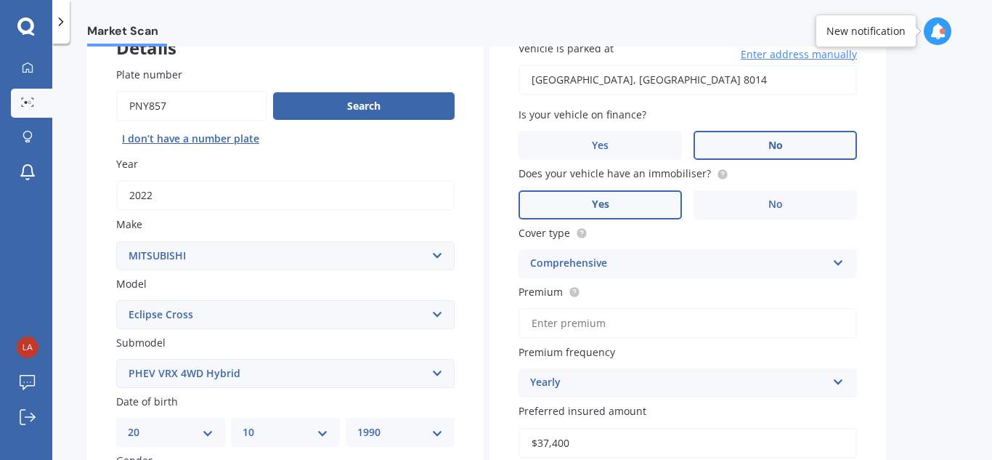
scroll to position [133, 0]
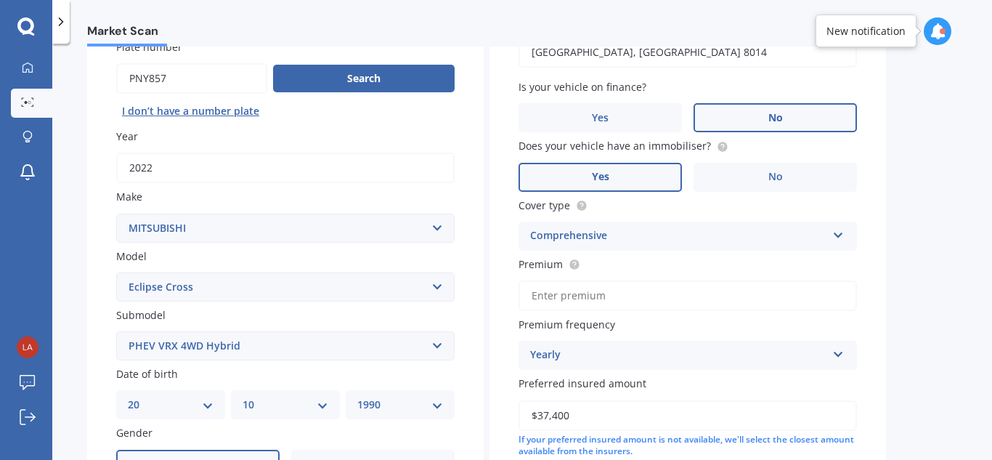
click at [607, 293] on input "Premium" at bounding box center [687, 295] width 338 height 30
type input "$1,903.93"
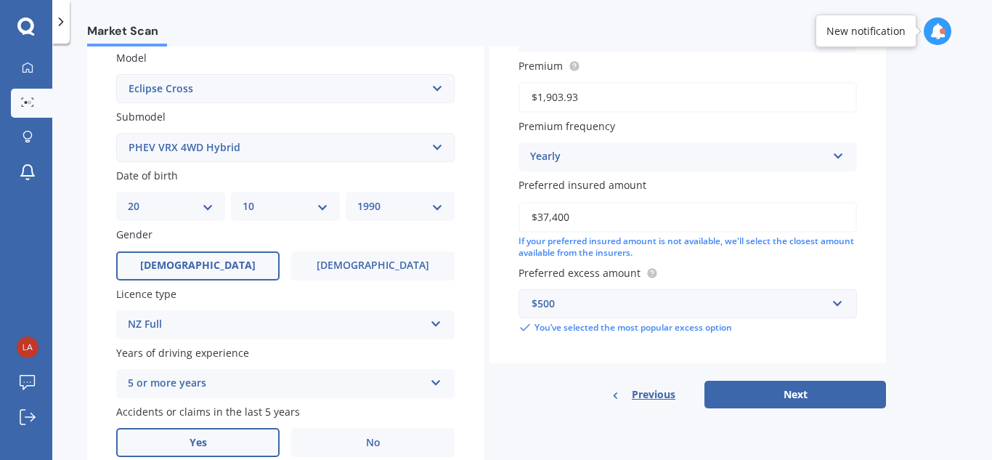
scroll to position [332, 0]
click at [752, 394] on button "Next" at bounding box center [795, 394] width 182 height 28
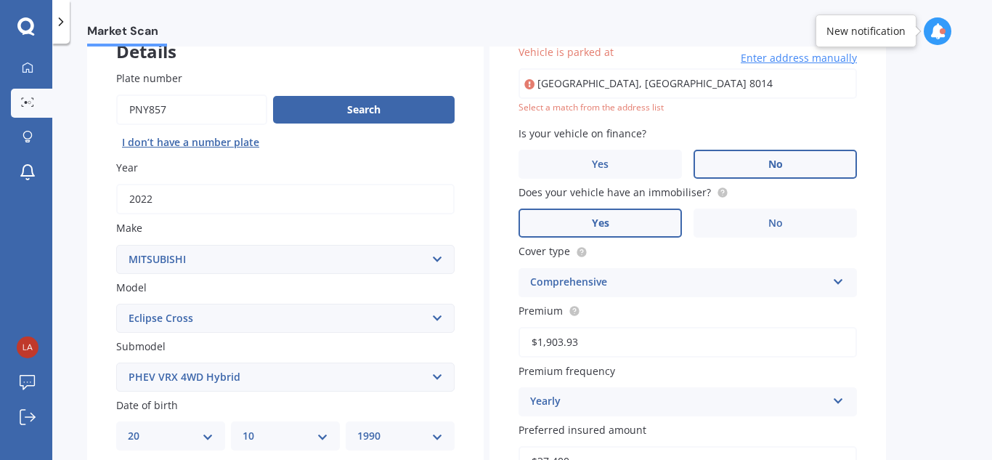
scroll to position [99, 0]
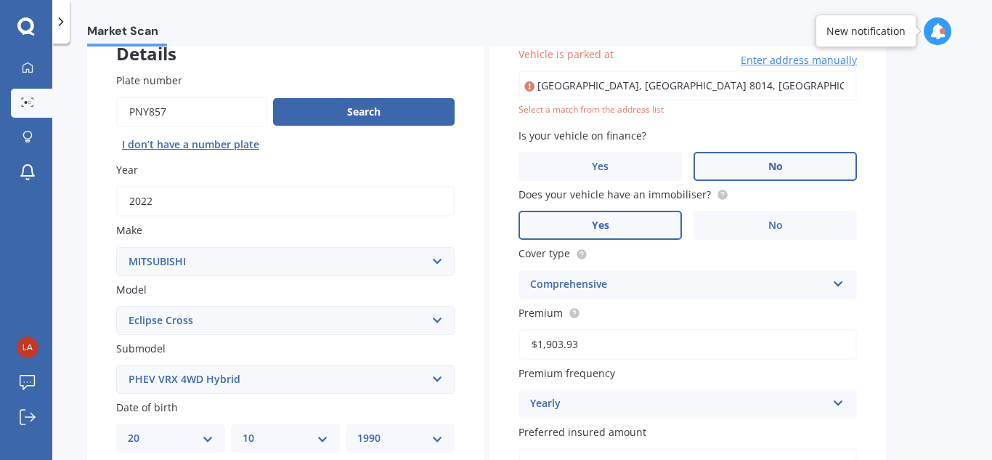
type input "[STREET_ADDRESS]"
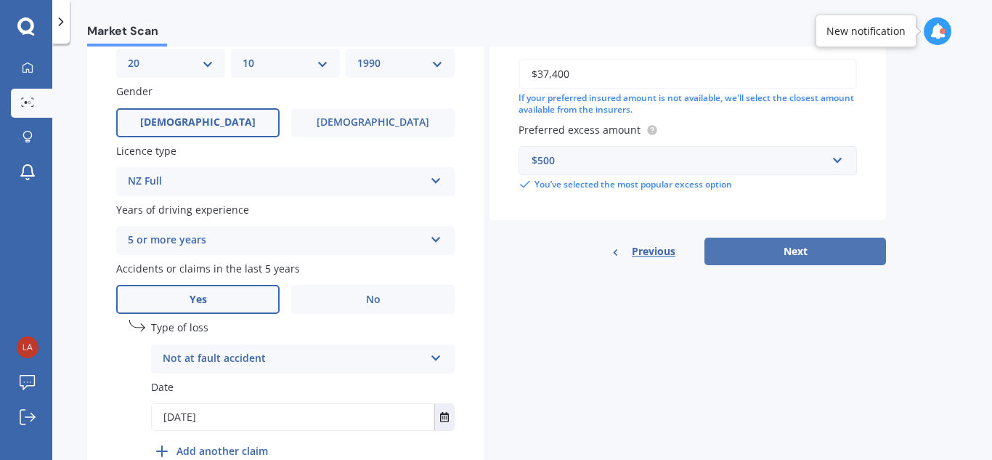
click at [766, 244] on button "Next" at bounding box center [795, 251] width 182 height 28
select select "20"
select select "10"
select select "1990"
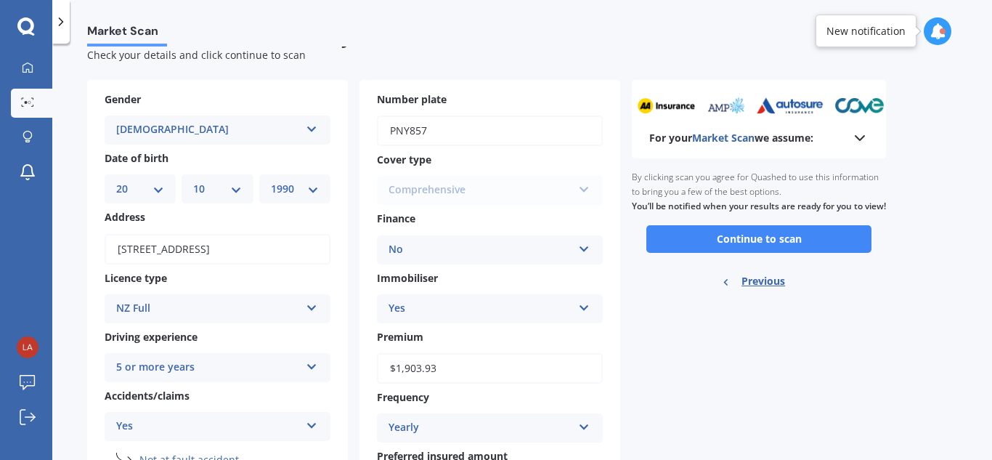
scroll to position [0, 0]
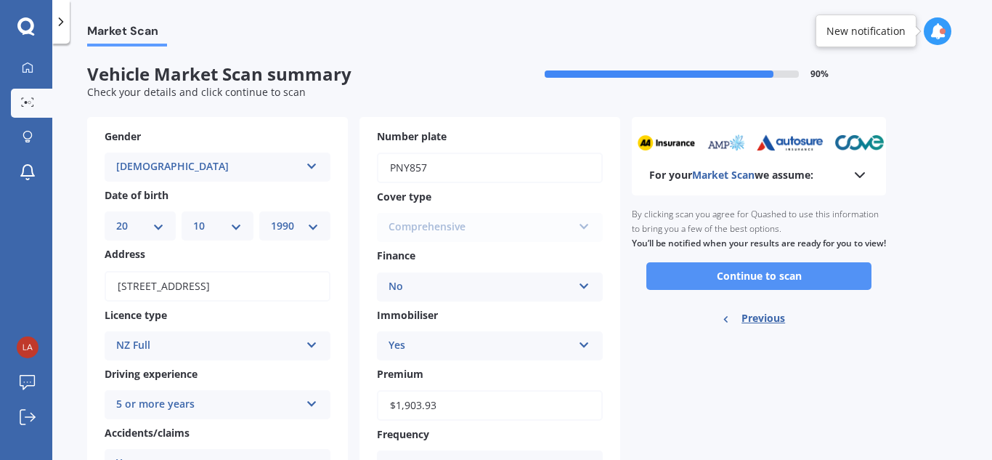
click at [727, 285] on button "Continue to scan" at bounding box center [758, 276] width 225 height 28
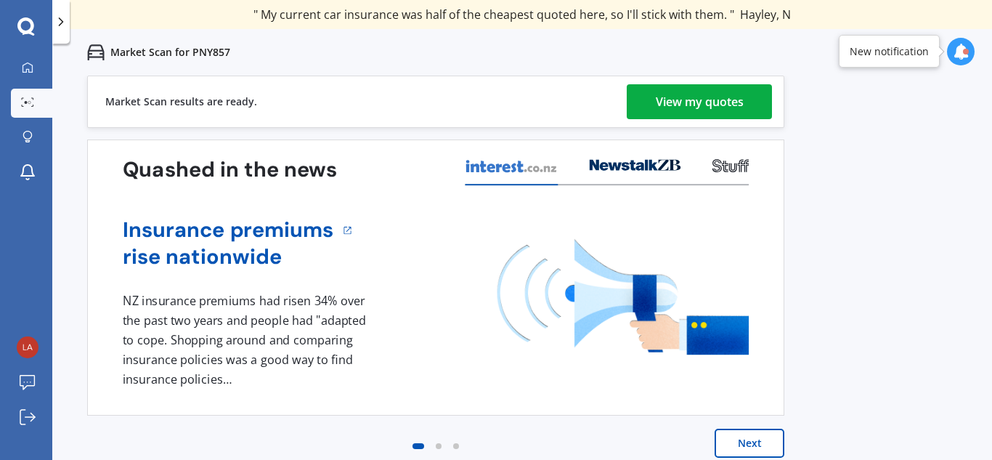
click at [656, 97] on div "View my quotes" at bounding box center [700, 101] width 88 height 35
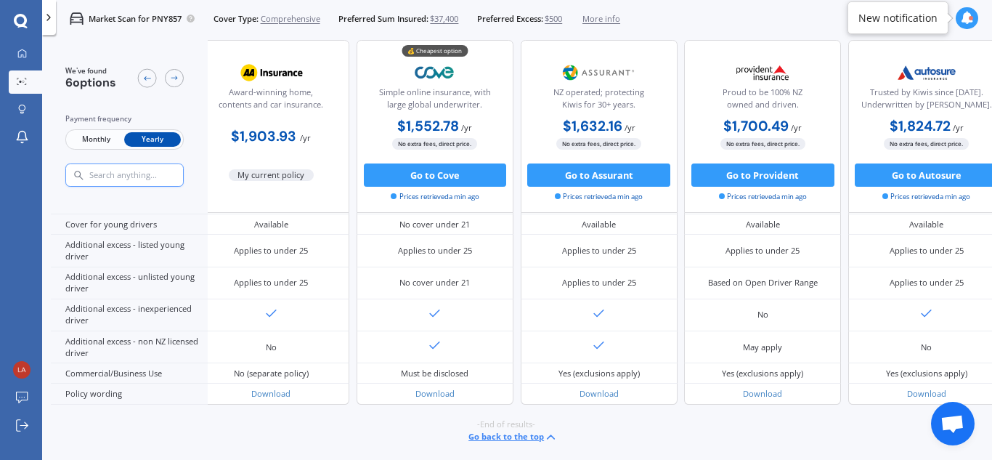
scroll to position [731, 20]
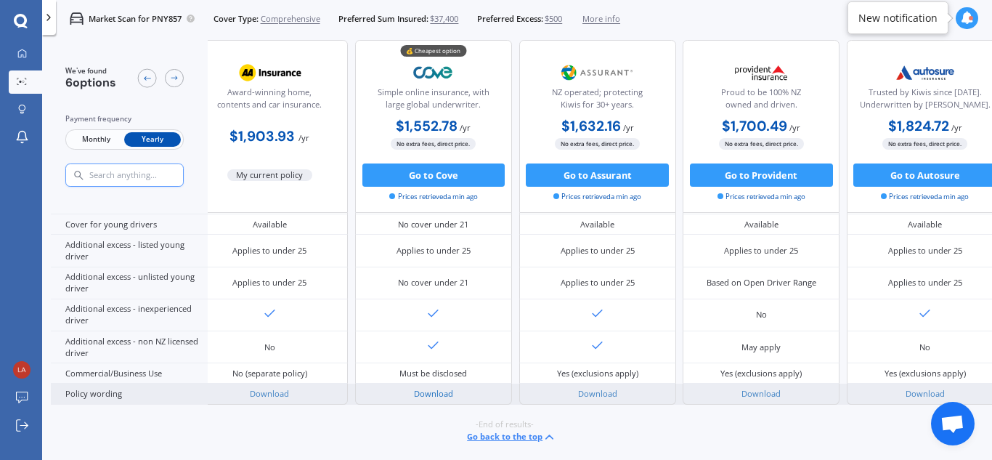
click at [439, 388] on link "Download" at bounding box center [433, 393] width 39 height 11
click at [276, 388] on link "Download" at bounding box center [269, 393] width 39 height 11
